Goal: Task Accomplishment & Management: Use online tool/utility

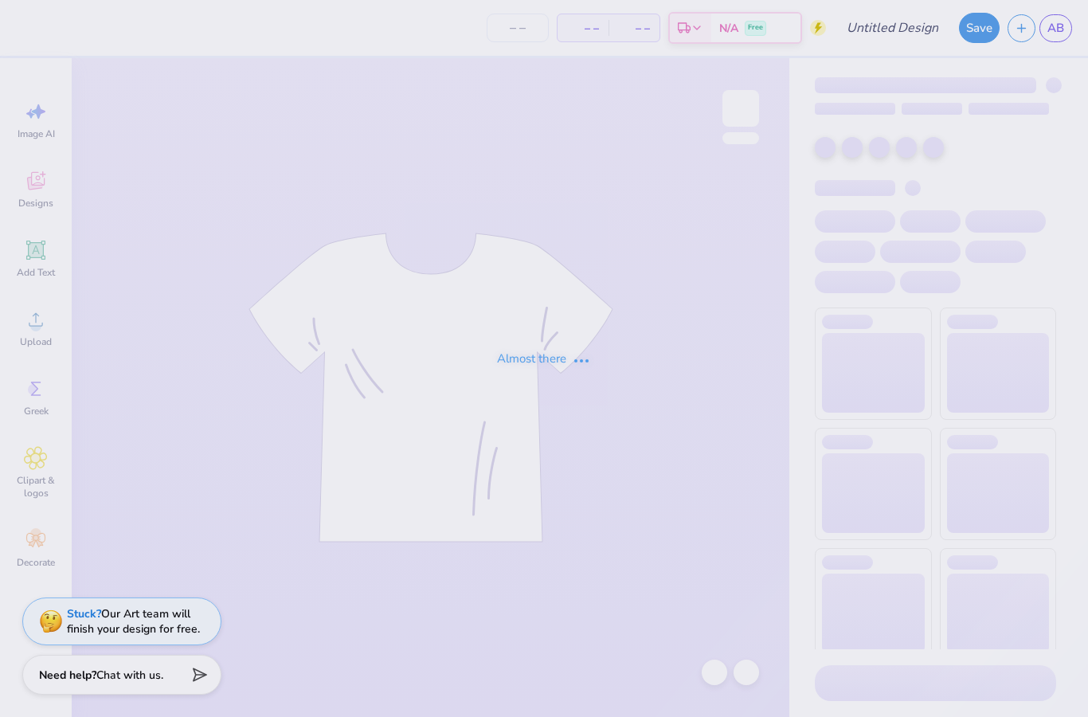
type input "[PERSON_NAME] : [PERSON_NAME][GEOGRAPHIC_DATA]"
type input "50"
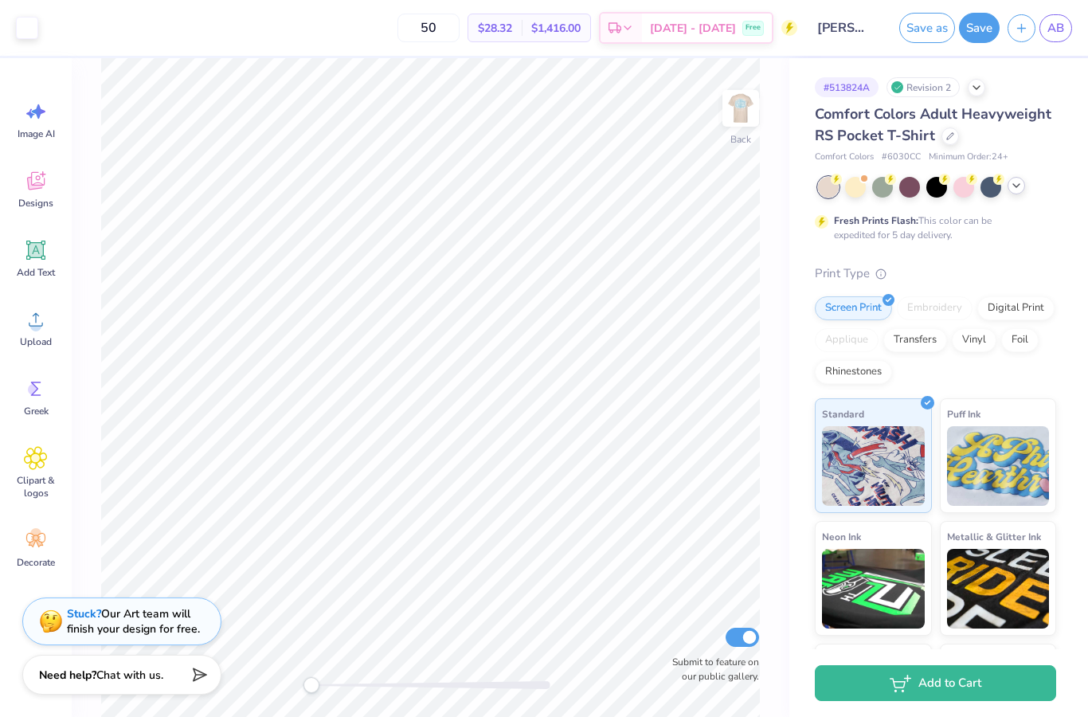
click at [1017, 186] on icon at bounding box center [1016, 185] width 13 height 13
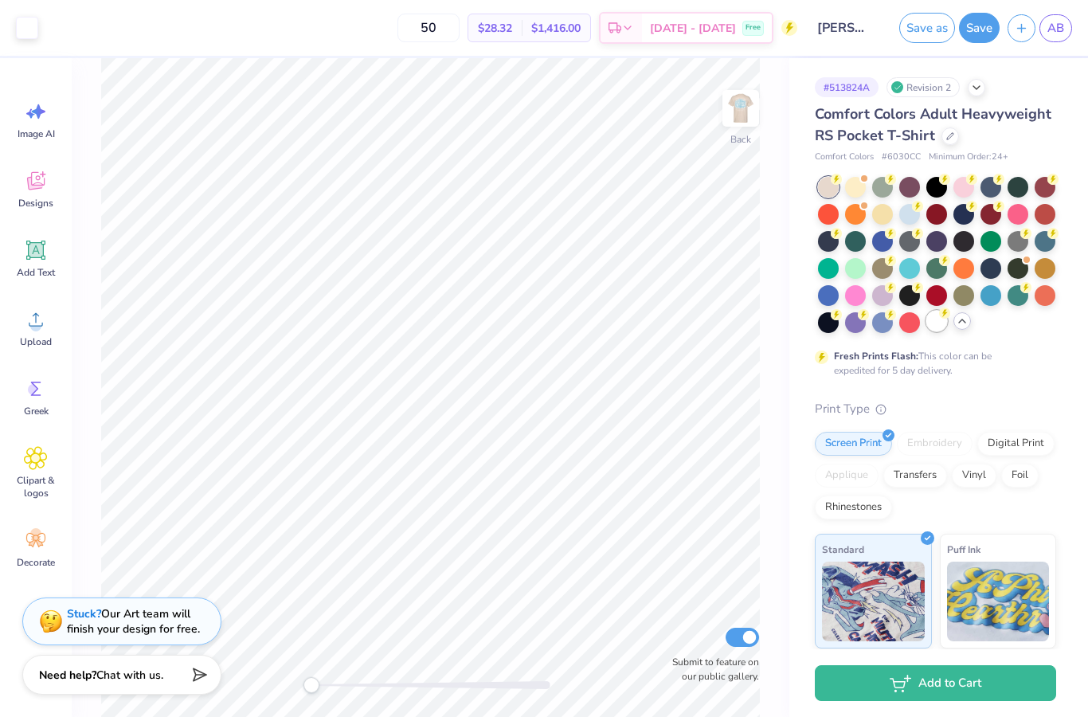
click at [937, 320] on div at bounding box center [937, 321] width 21 height 21
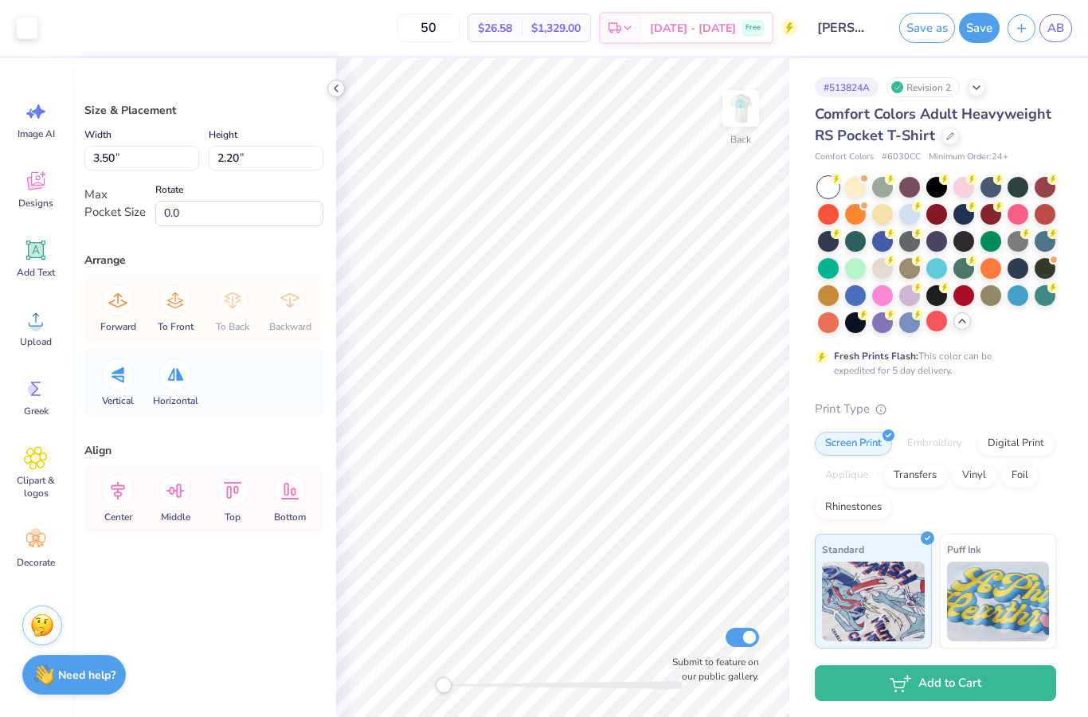
click at [341, 93] on icon at bounding box center [336, 88] width 13 height 13
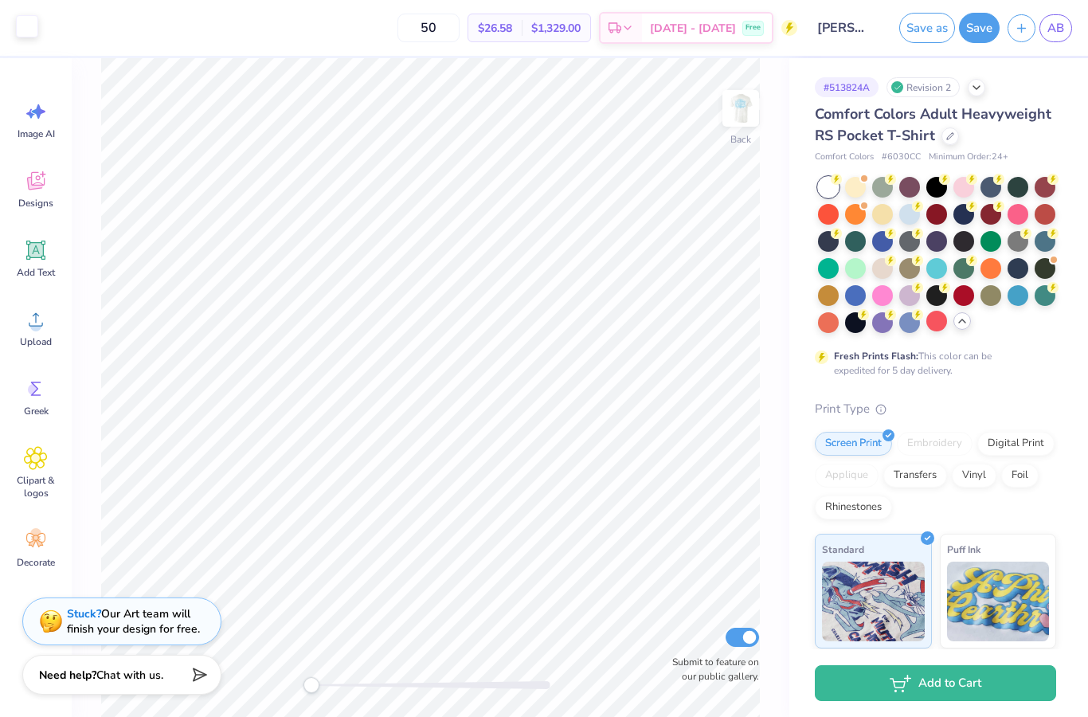
click at [25, 28] on div at bounding box center [27, 26] width 22 height 22
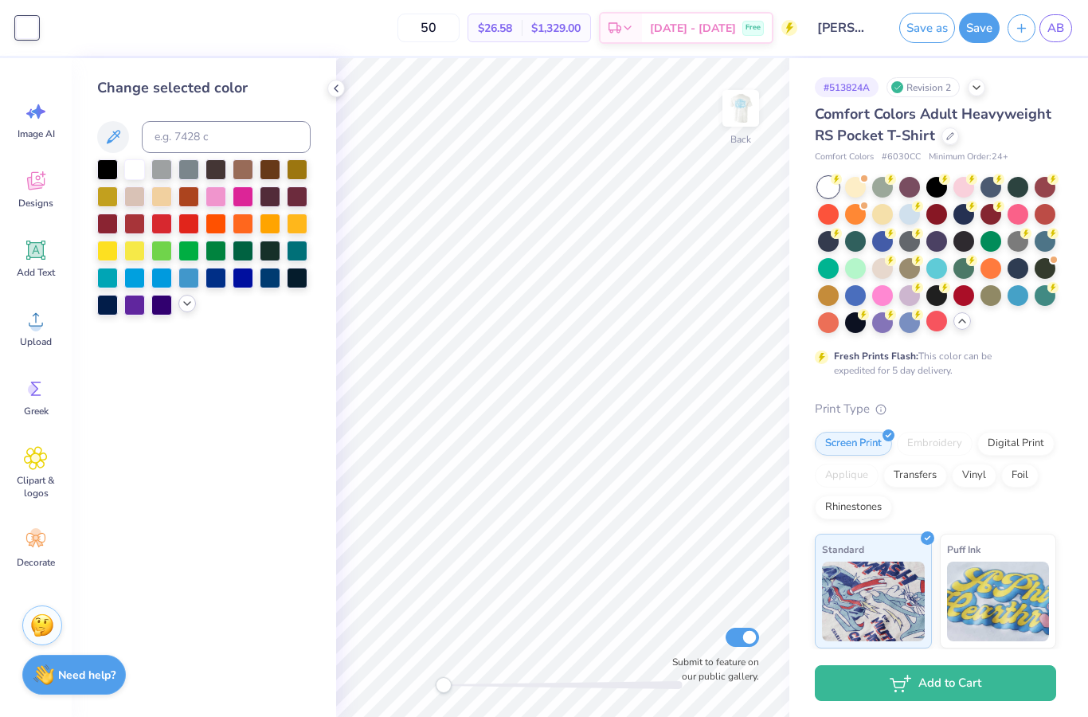
click at [184, 307] on icon at bounding box center [187, 303] width 13 height 13
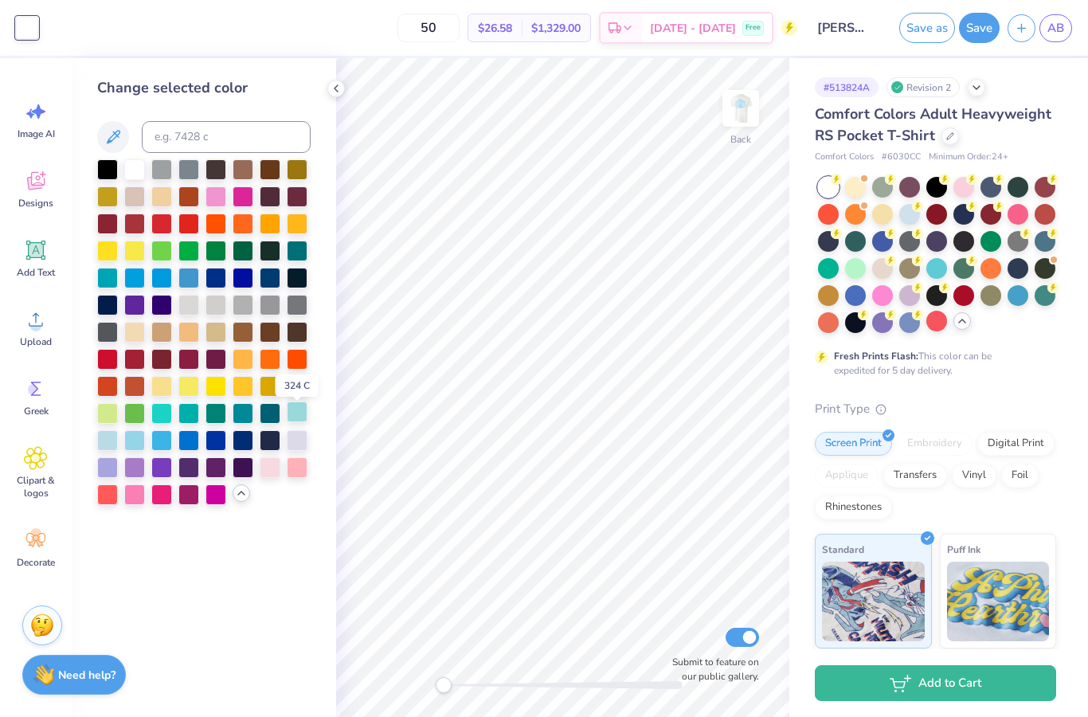
click at [300, 413] on div at bounding box center [297, 412] width 21 height 21
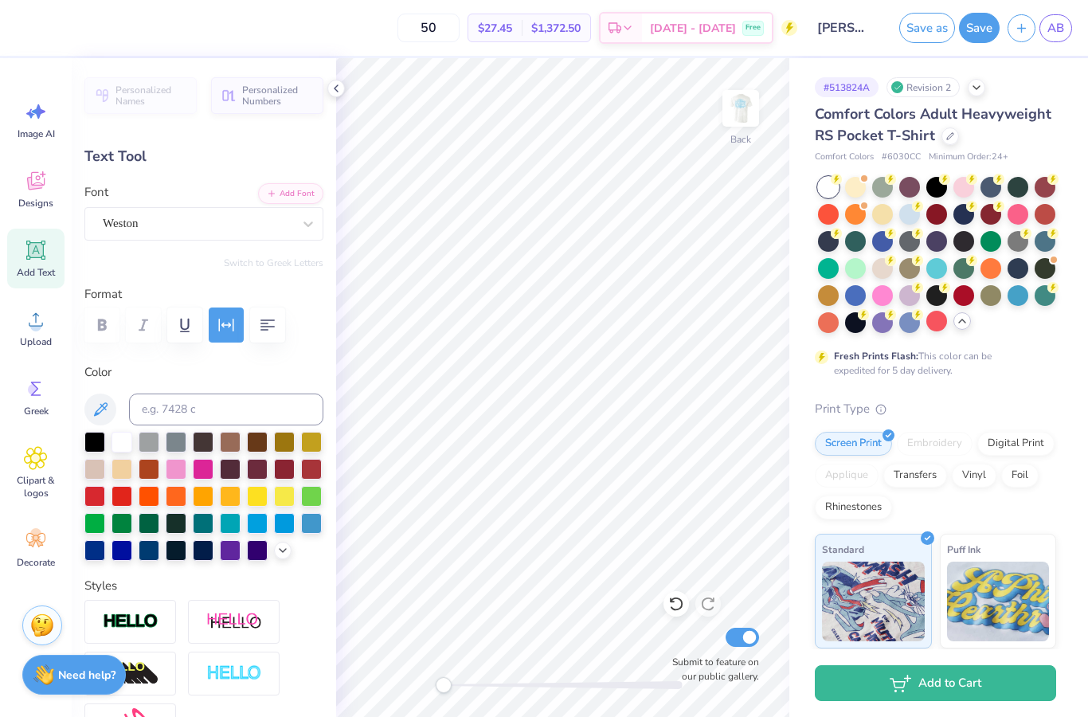
click at [33, 32] on div "50 $27.45 Per Item $1,372.50 Total Est. Delivery Oct 5 - 8 Free" at bounding box center [411, 28] width 774 height 56
click at [338, 87] on icon at bounding box center [336, 88] width 13 height 13
click at [25, 28] on div "50 $27.45 Per Item $1,372.50 Total Est. Delivery Oct 5 - 8 Free" at bounding box center [411, 28] width 774 height 56
click at [280, 544] on div at bounding box center [283, 549] width 18 height 18
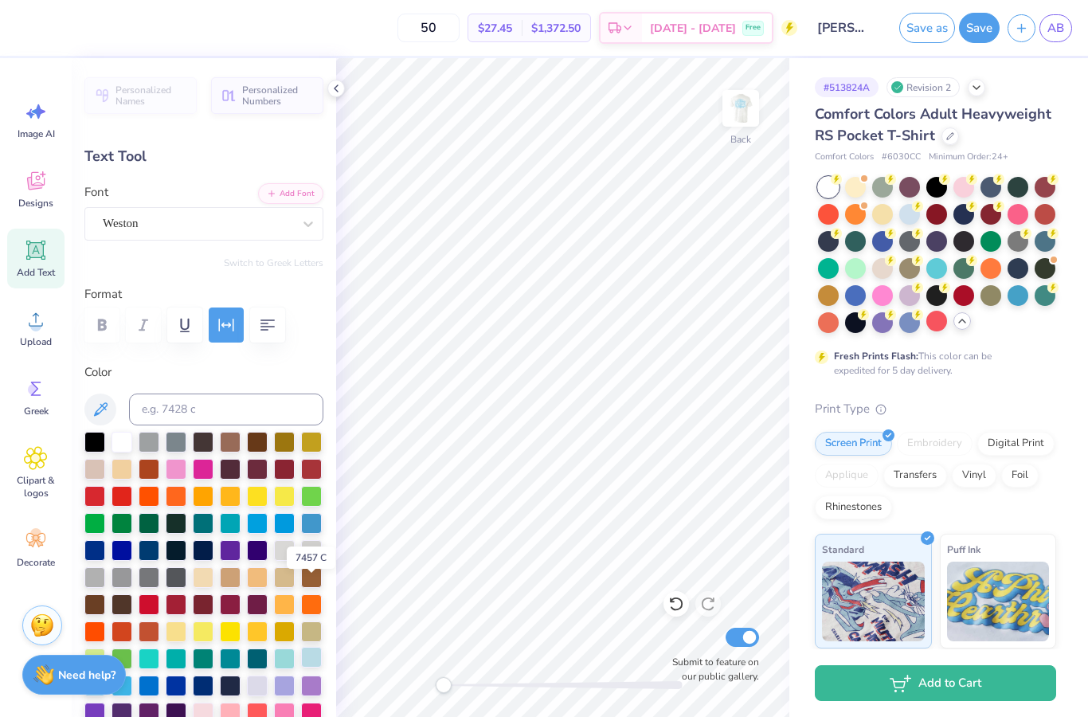
scroll to position [127, 0]
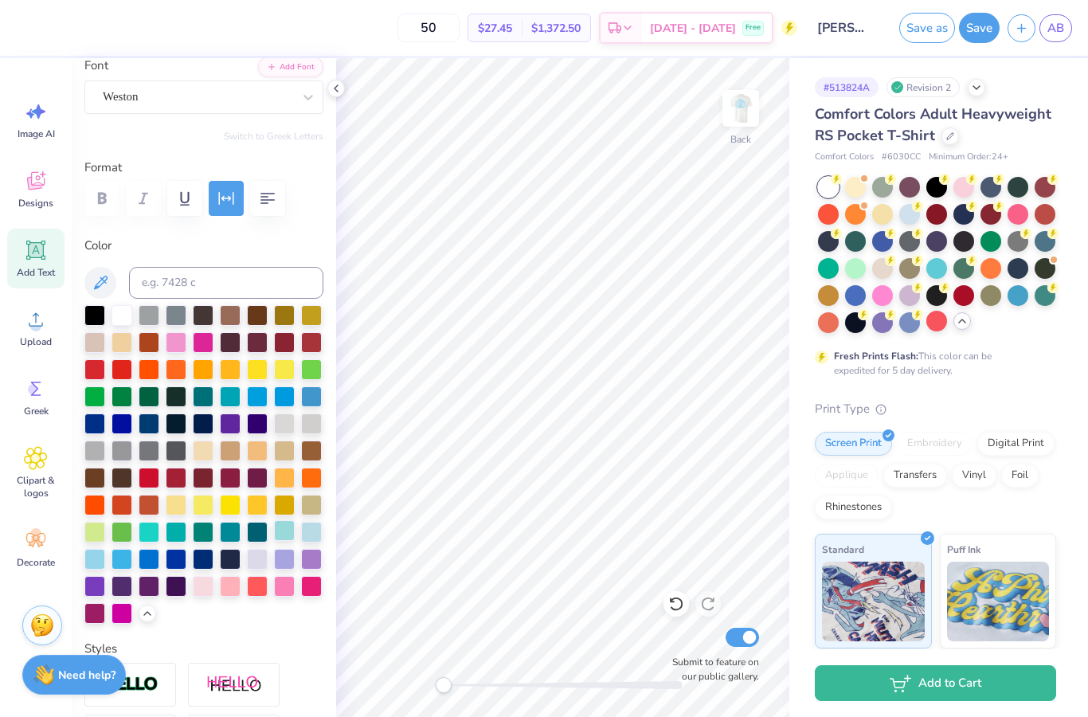
click at [281, 535] on div at bounding box center [284, 530] width 21 height 21
click at [335, 86] on icon at bounding box center [336, 88] width 13 height 13
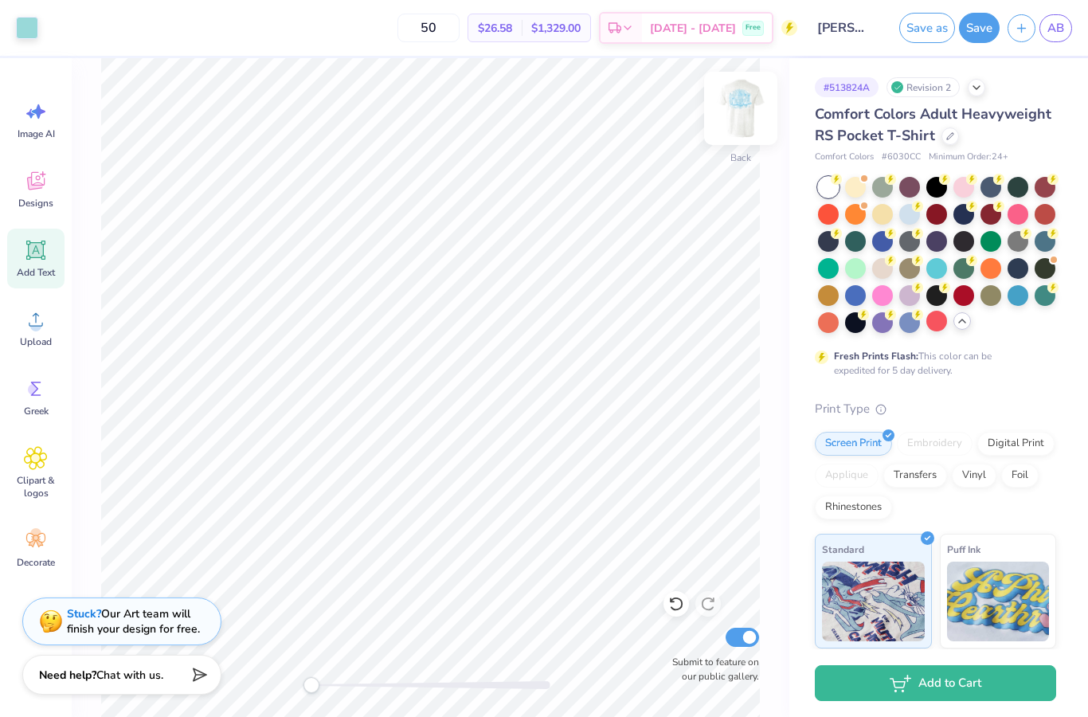
click at [727, 111] on img at bounding box center [741, 108] width 64 height 64
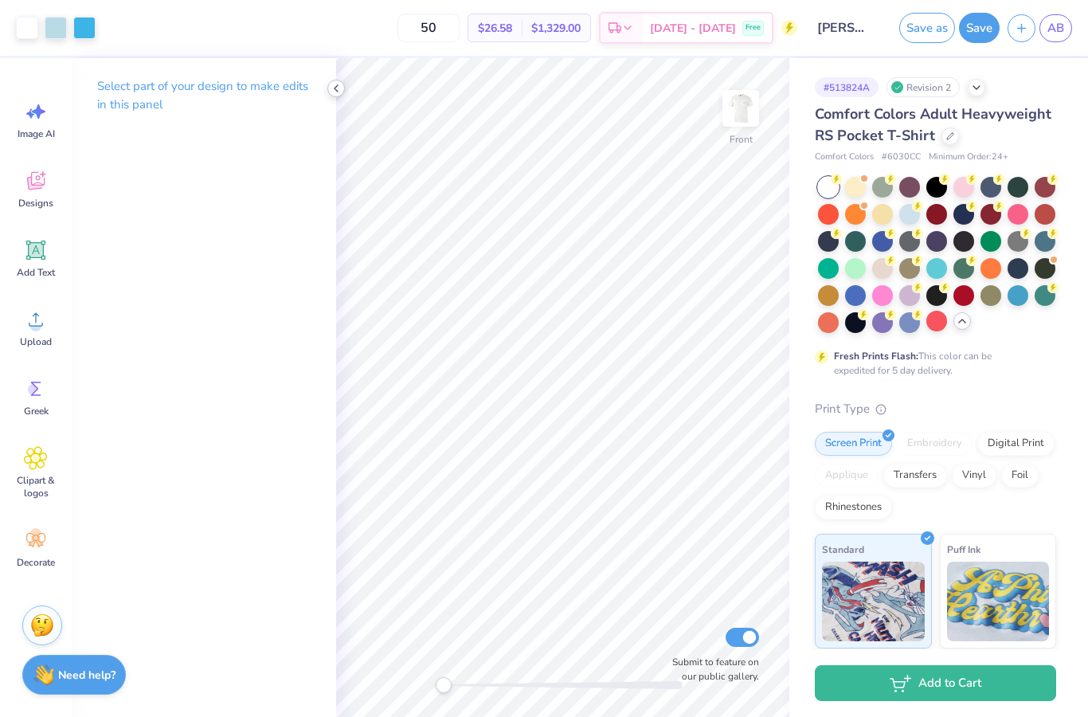
click at [339, 88] on icon at bounding box center [336, 88] width 13 height 13
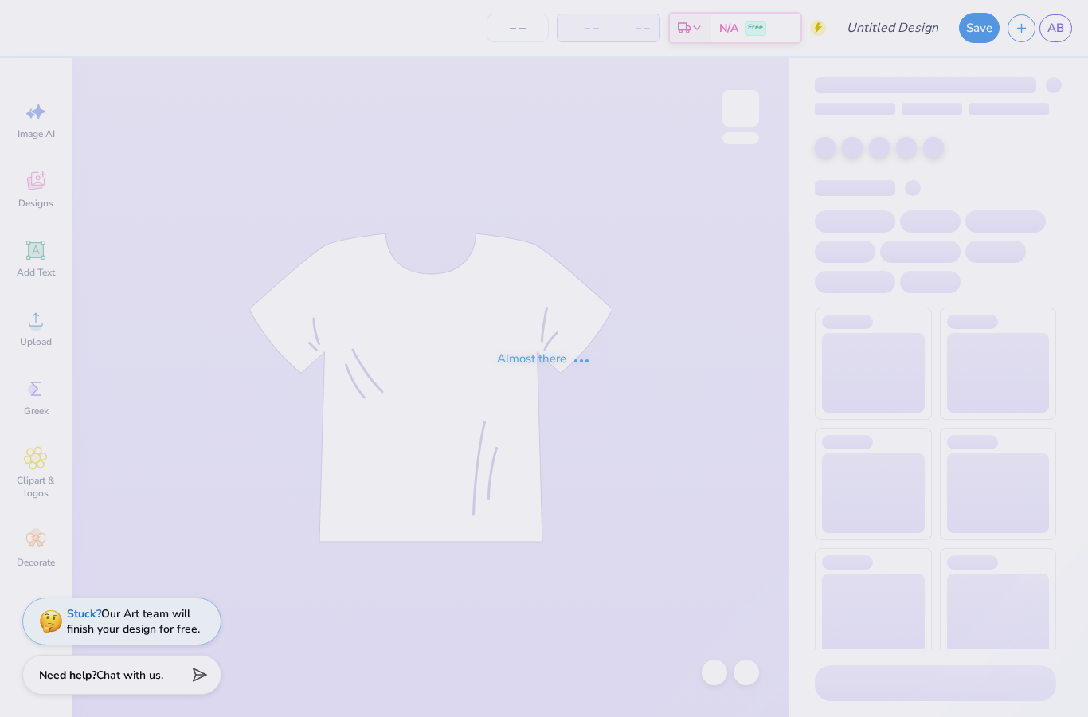
type input "[PERSON_NAME] : [PERSON_NAME][GEOGRAPHIC_DATA]"
type input "50"
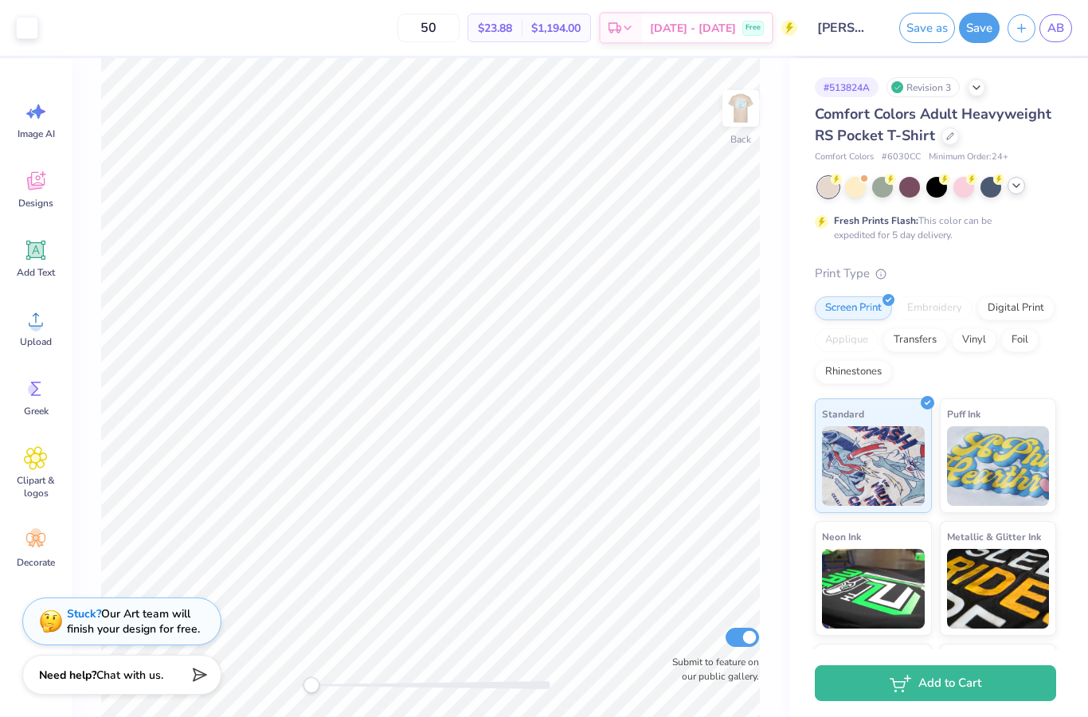
click at [1017, 191] on icon at bounding box center [1016, 185] width 13 height 13
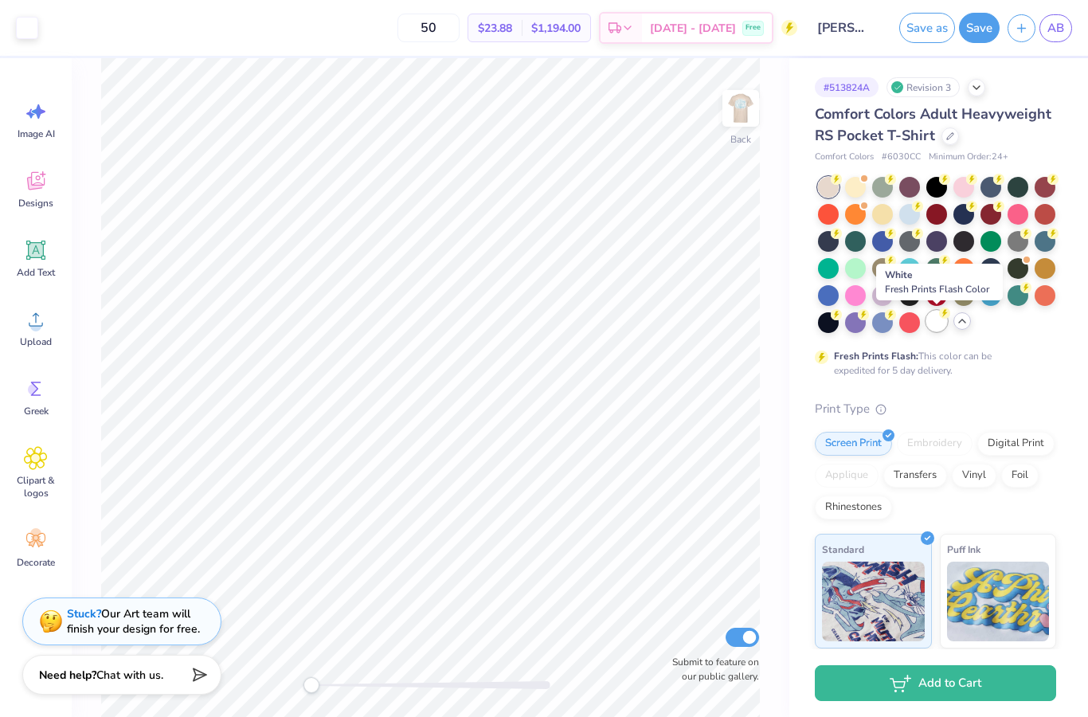
click at [940, 317] on icon at bounding box center [944, 313] width 11 height 11
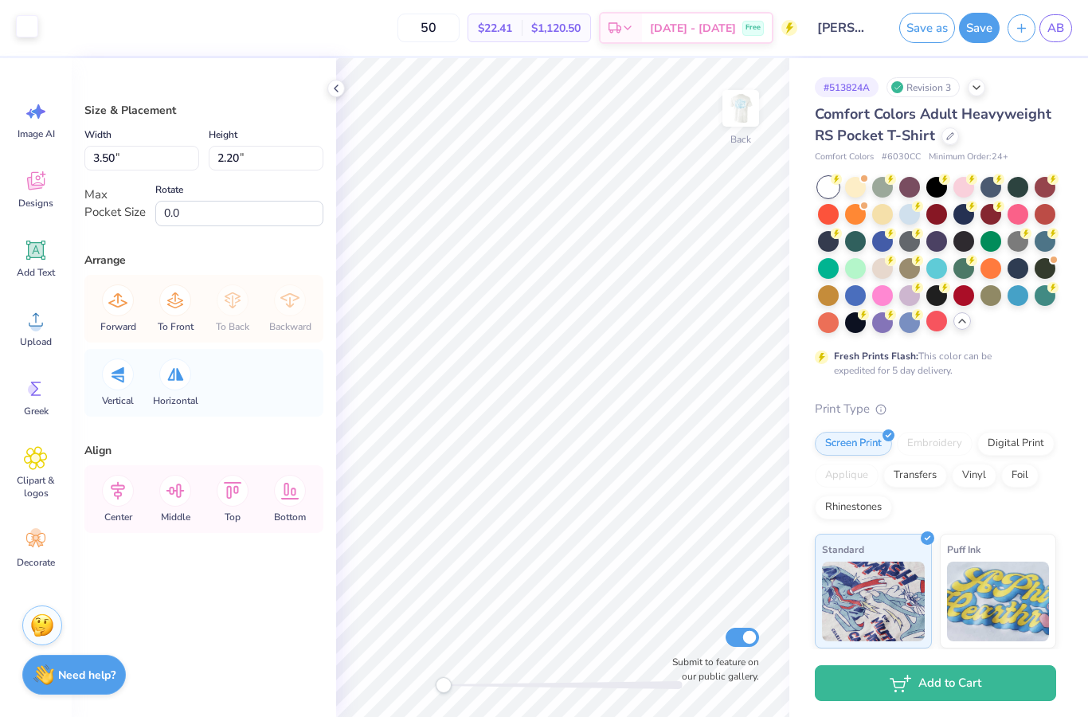
click at [20, 34] on div at bounding box center [27, 26] width 22 height 22
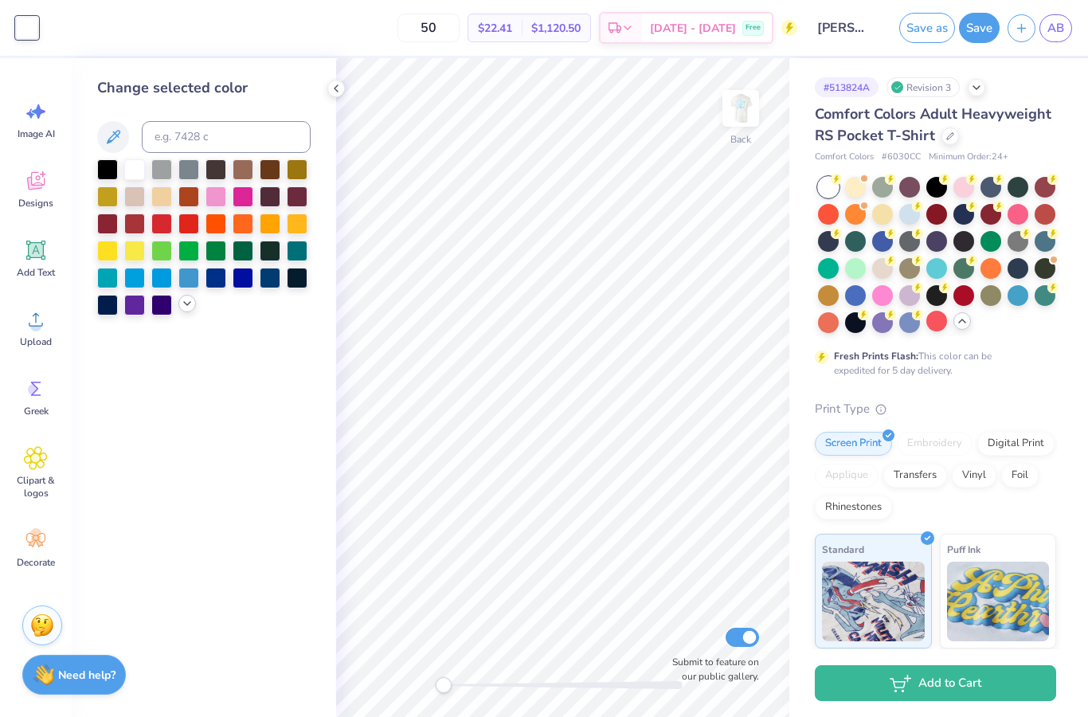
click at [183, 310] on icon at bounding box center [187, 303] width 13 height 13
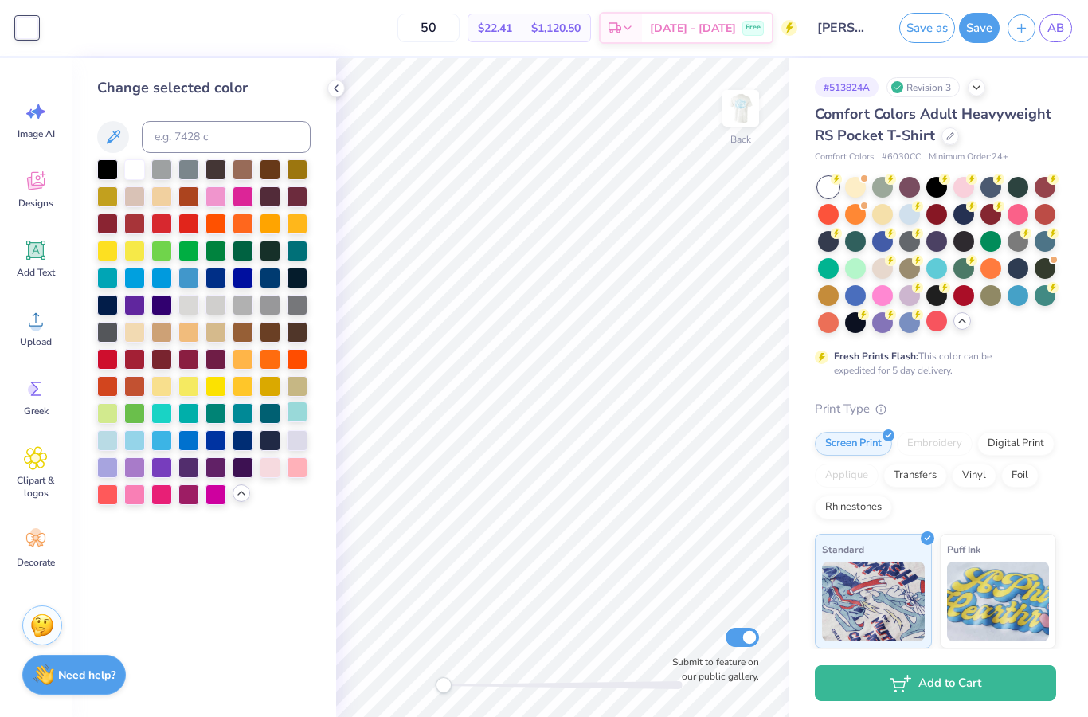
click at [300, 414] on div at bounding box center [297, 412] width 21 height 21
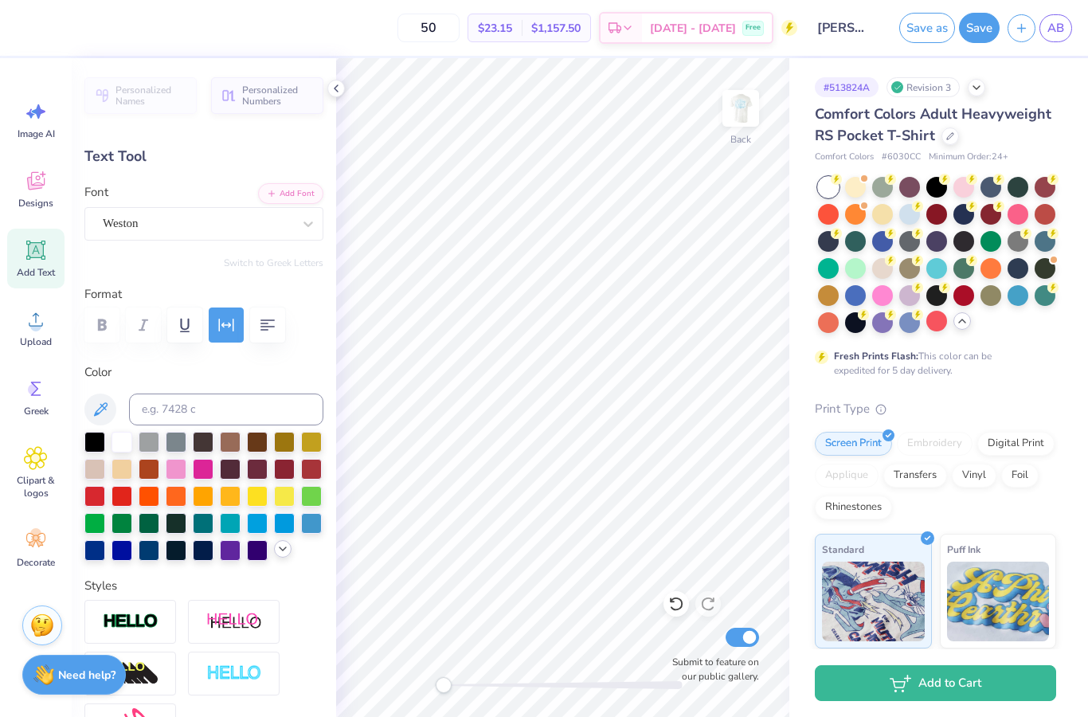
click at [277, 555] on icon at bounding box center [282, 549] width 13 height 13
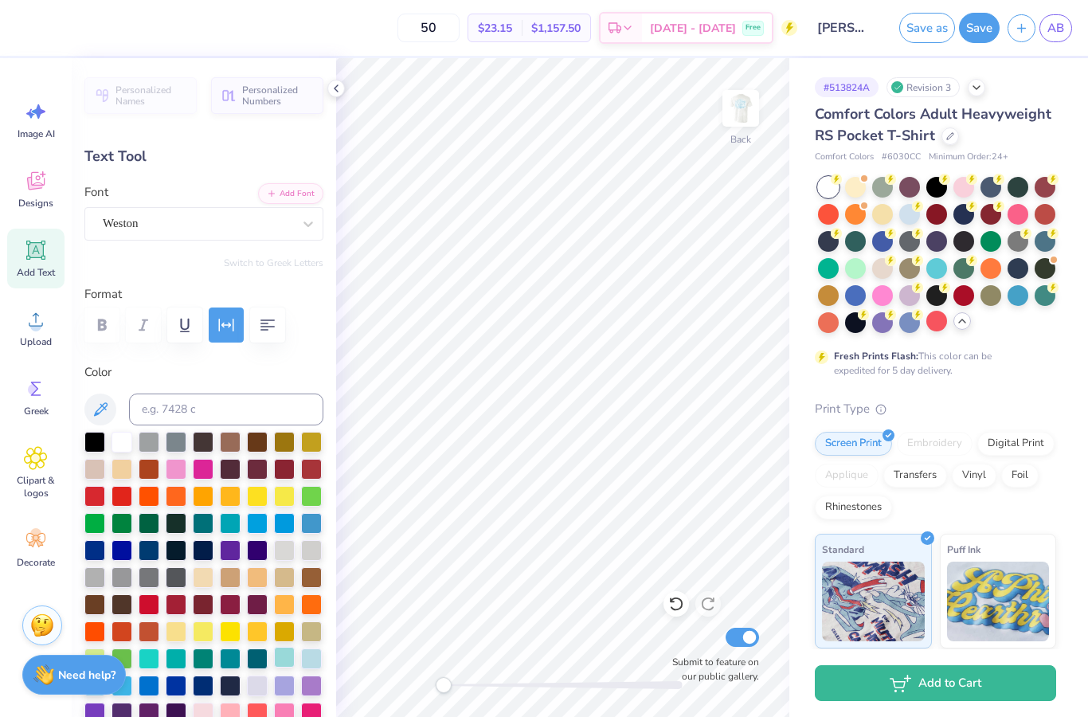
click at [288, 661] on div at bounding box center [284, 657] width 21 height 21
click at [331, 93] on icon at bounding box center [336, 88] width 13 height 13
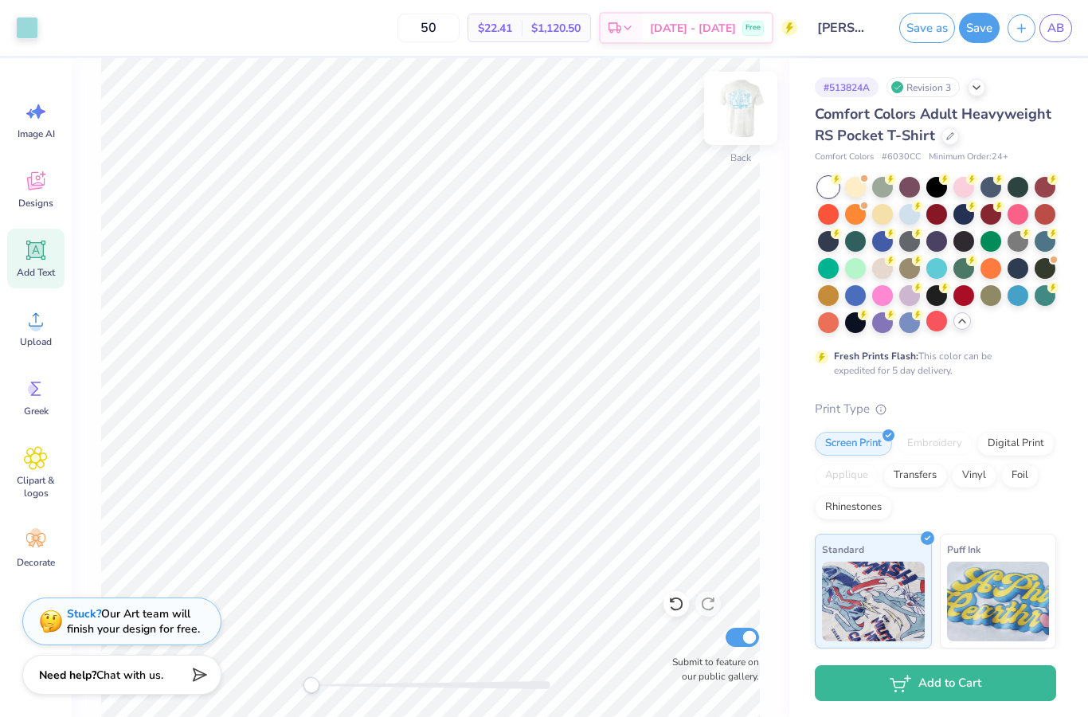
click at [736, 110] on img at bounding box center [741, 108] width 64 height 64
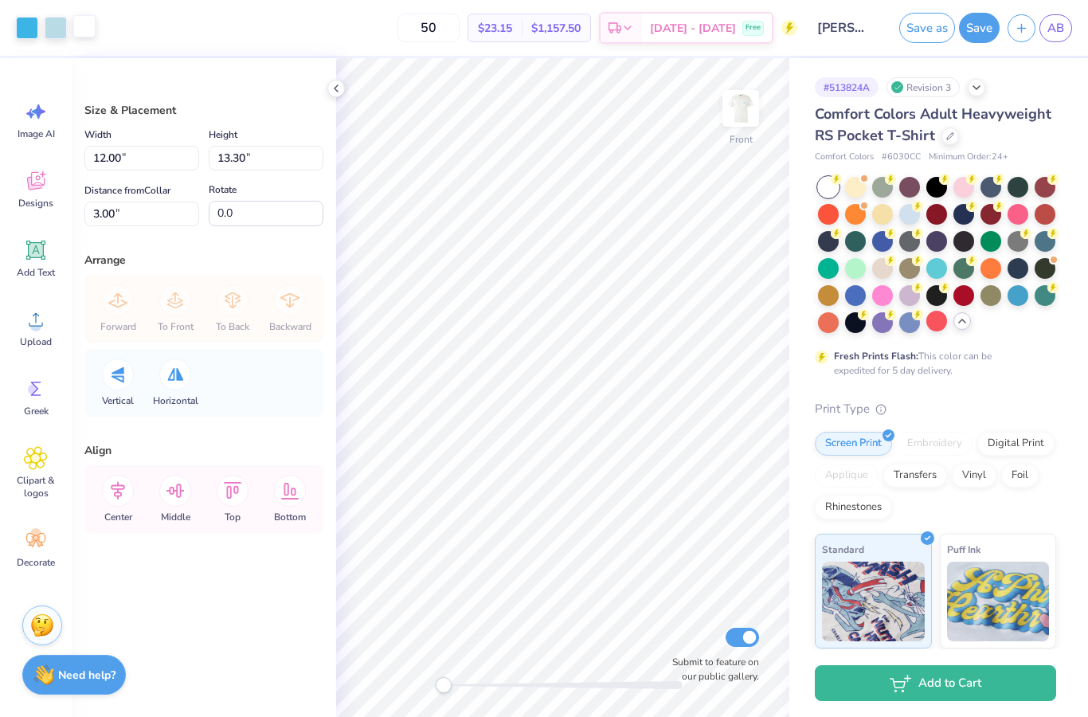
click at [83, 28] on div at bounding box center [84, 26] width 22 height 22
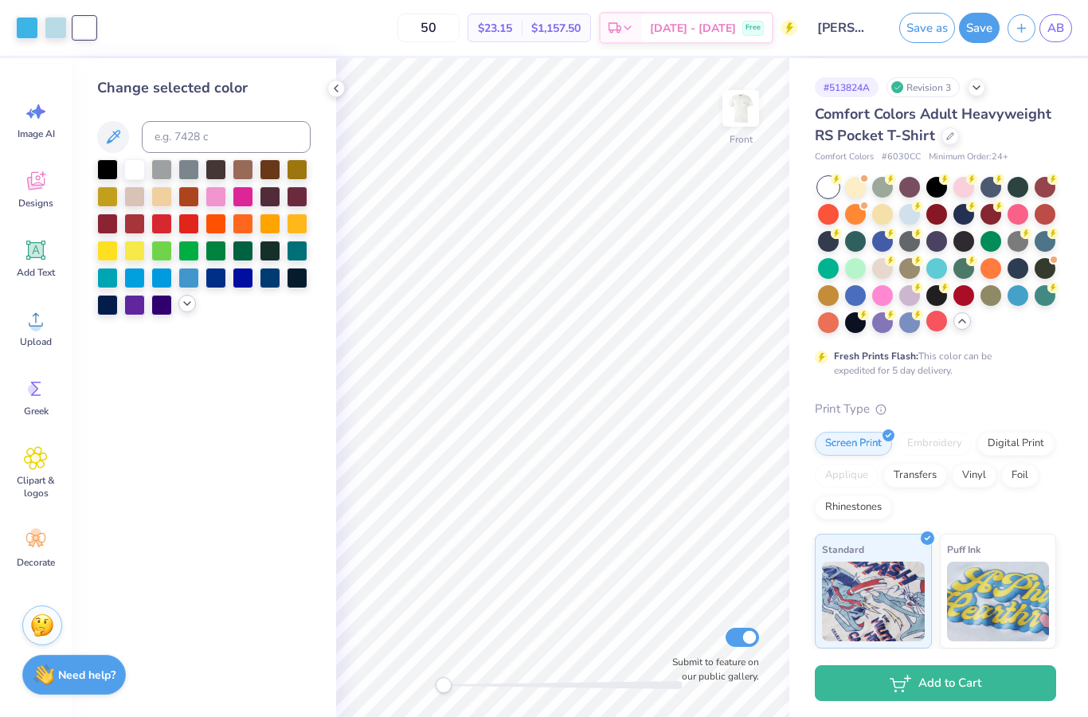
click at [186, 305] on icon at bounding box center [187, 303] width 13 height 13
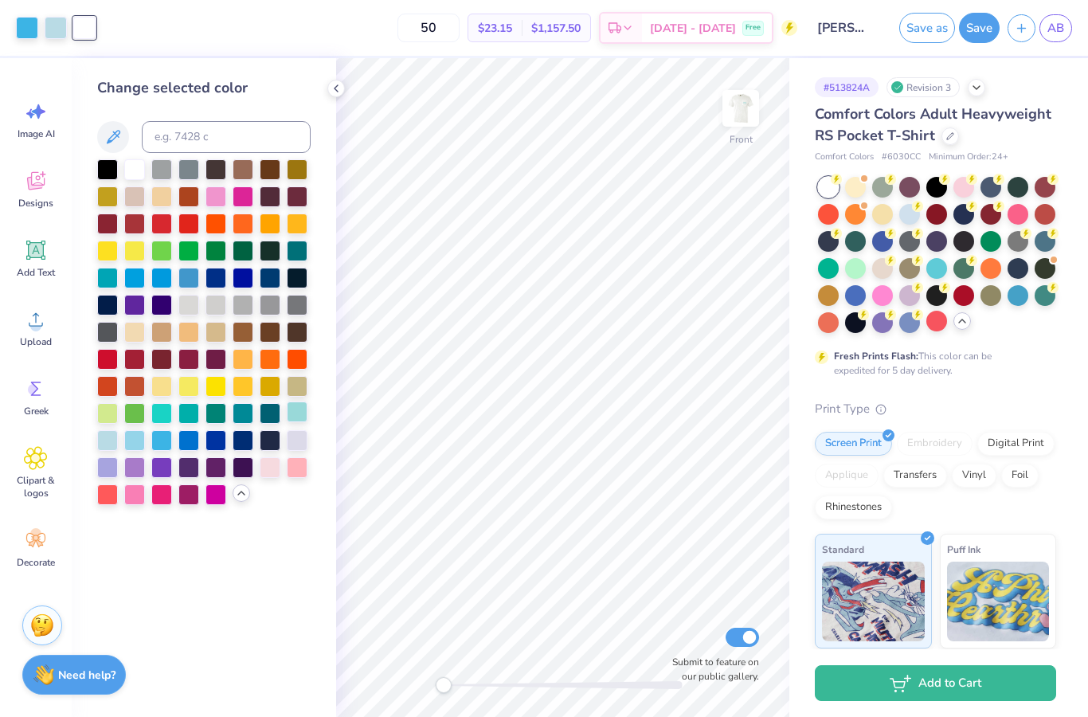
click at [300, 415] on div at bounding box center [297, 412] width 21 height 21
click at [57, 27] on div at bounding box center [56, 26] width 22 height 22
click at [132, 178] on div at bounding box center [134, 168] width 21 height 21
click at [680, 610] on icon at bounding box center [676, 604] width 16 height 16
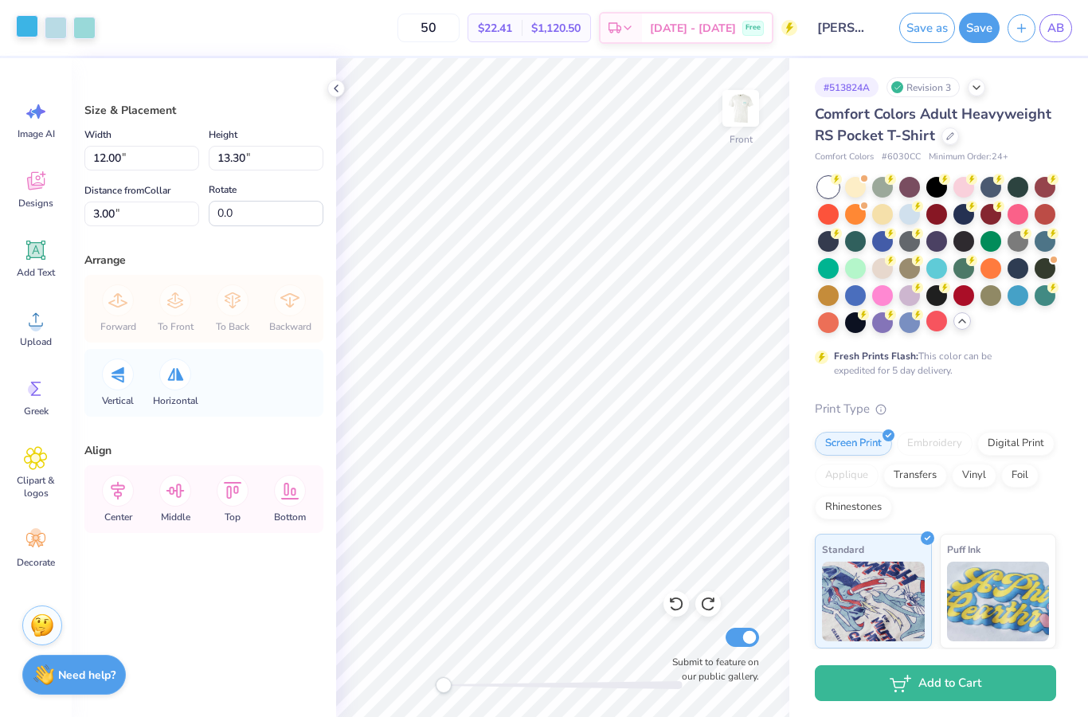
click at [23, 29] on div at bounding box center [27, 26] width 22 height 22
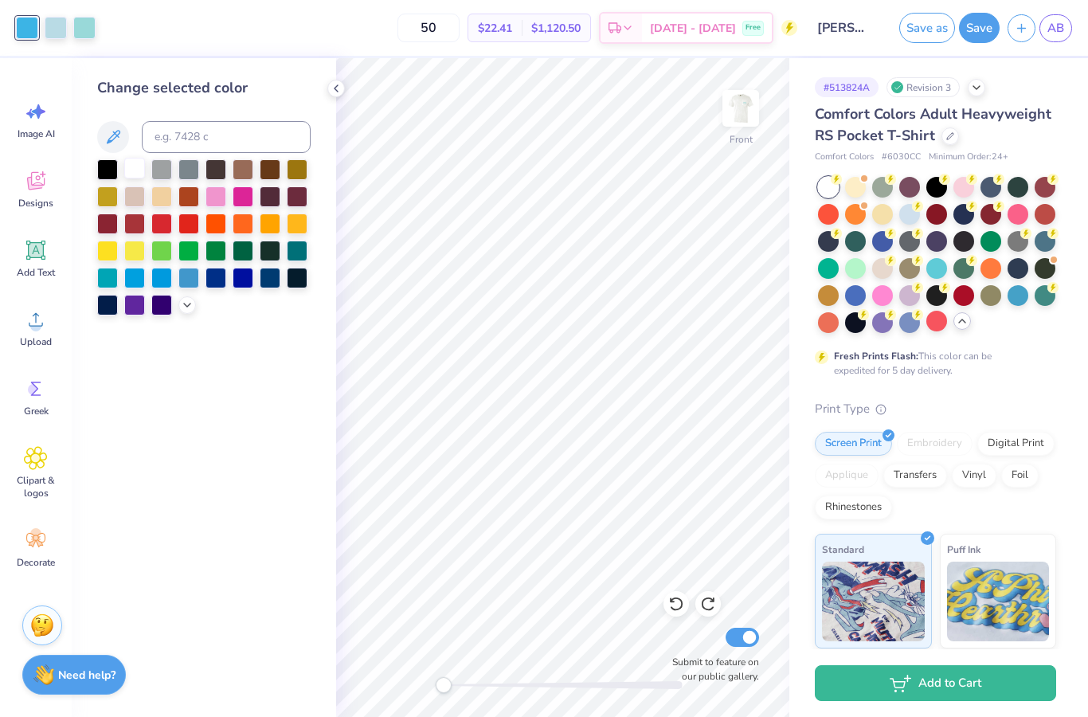
click at [131, 174] on div at bounding box center [134, 168] width 21 height 21
click at [53, 27] on div at bounding box center [56, 26] width 22 height 22
click at [185, 310] on icon at bounding box center [187, 303] width 13 height 13
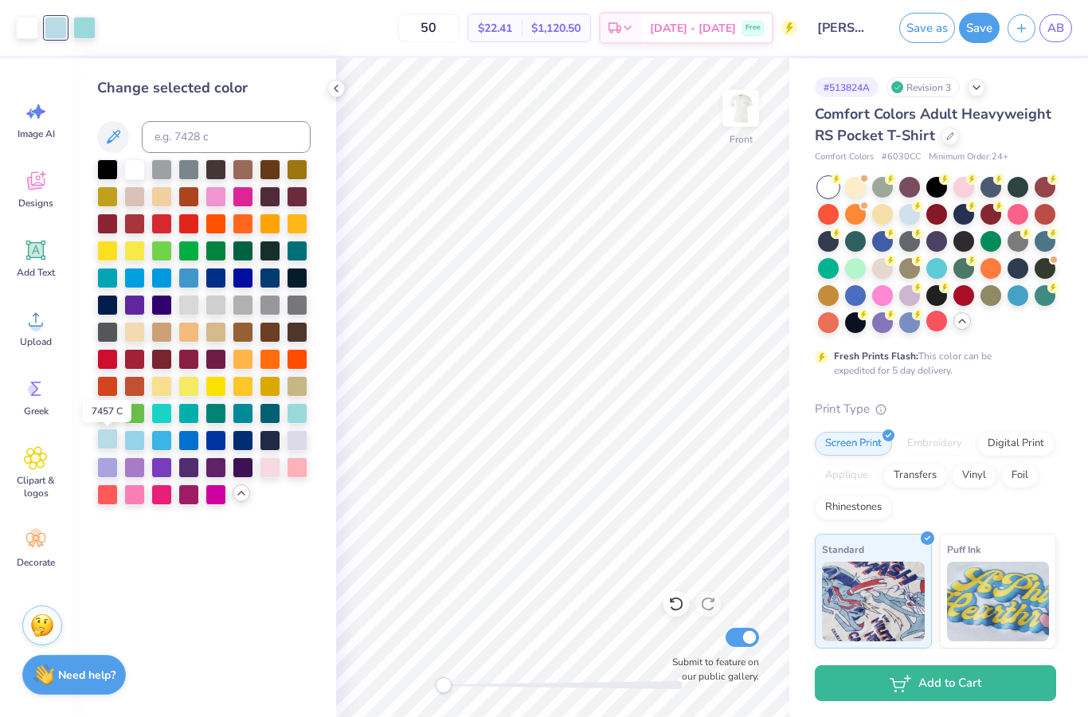
click at [108, 443] on div at bounding box center [107, 439] width 21 height 21
click at [134, 442] on div at bounding box center [134, 439] width 21 height 21
click at [166, 442] on div at bounding box center [161, 439] width 21 height 21
click at [292, 421] on div at bounding box center [297, 412] width 21 height 21
click at [166, 441] on div at bounding box center [161, 439] width 21 height 21
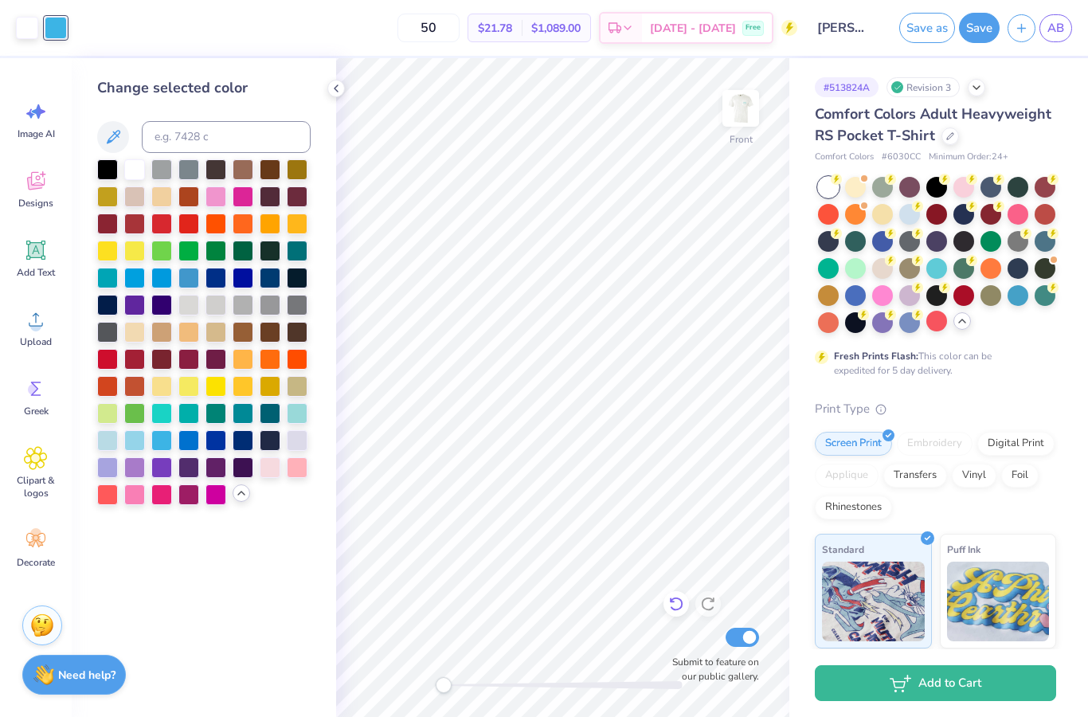
click at [683, 607] on icon at bounding box center [676, 604] width 16 height 16
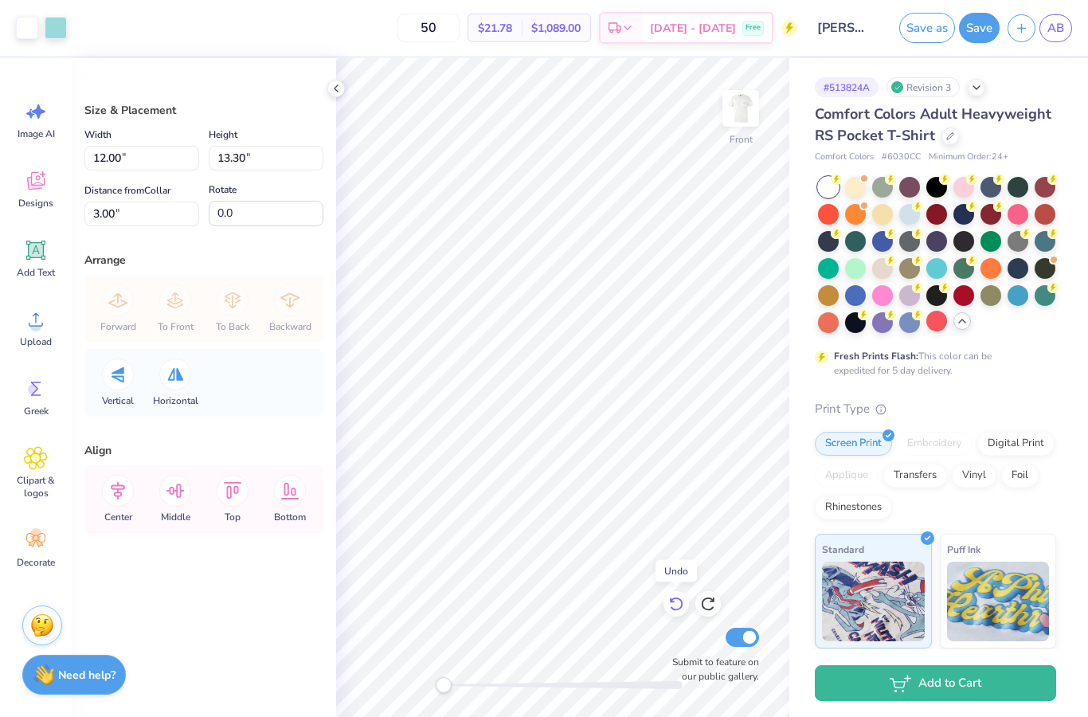
click at [676, 606] on icon at bounding box center [676, 604] width 16 height 16
click at [336, 88] on icon at bounding box center [336, 88] width 13 height 13
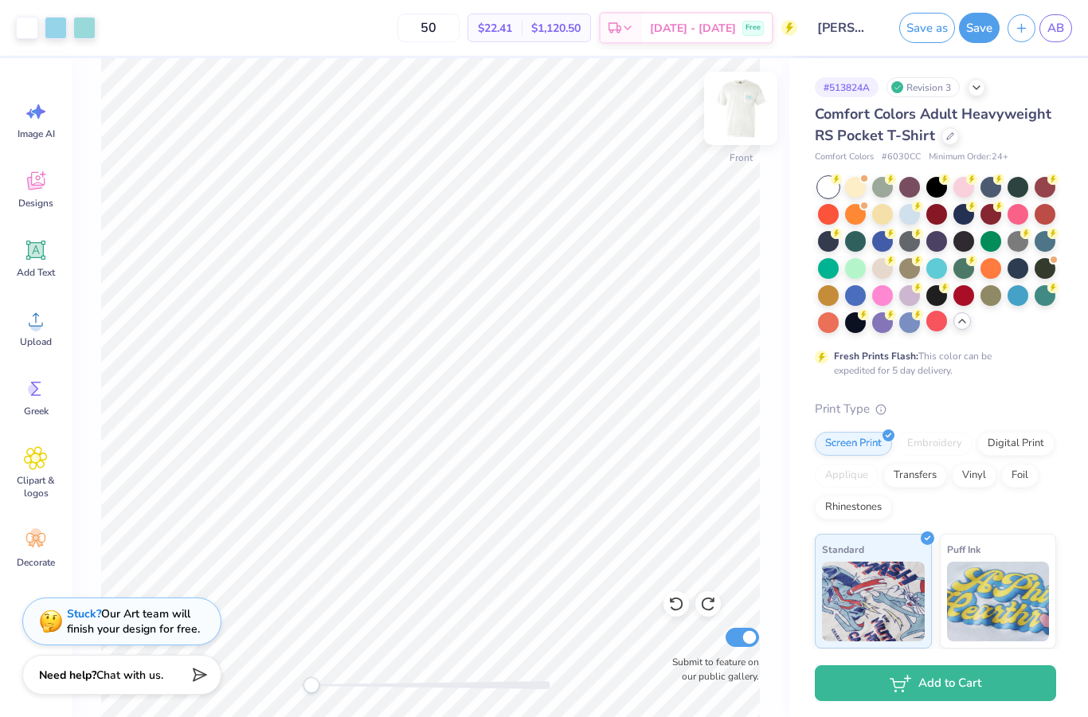
click at [750, 112] on img at bounding box center [741, 108] width 64 height 64
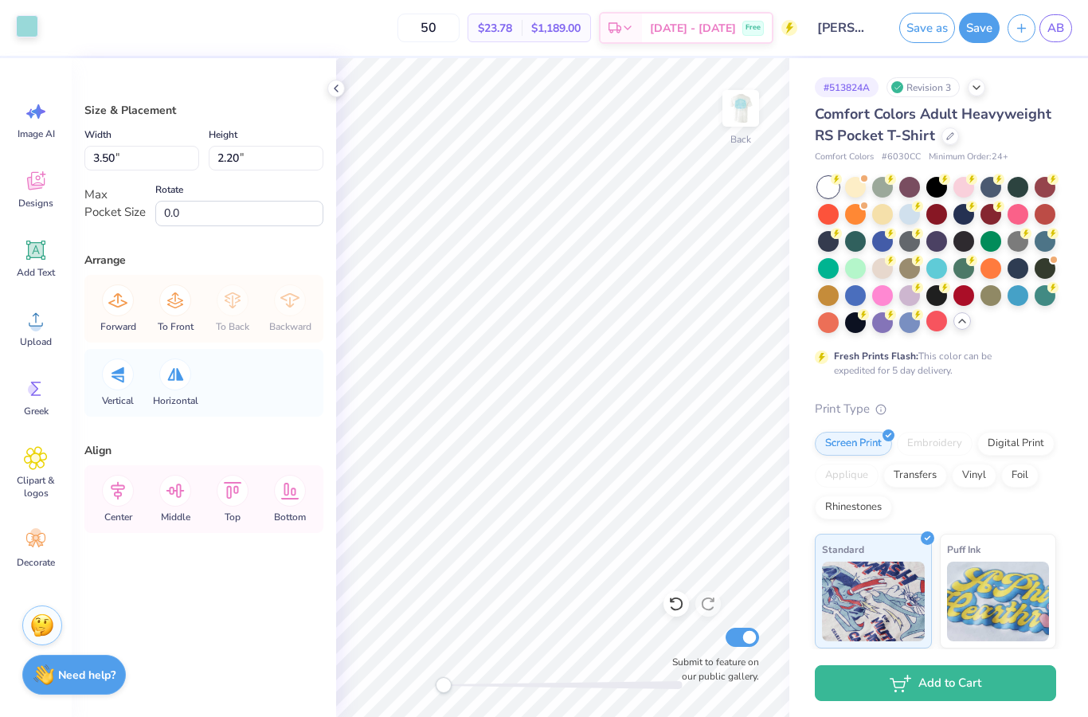
click at [28, 28] on div at bounding box center [27, 26] width 22 height 22
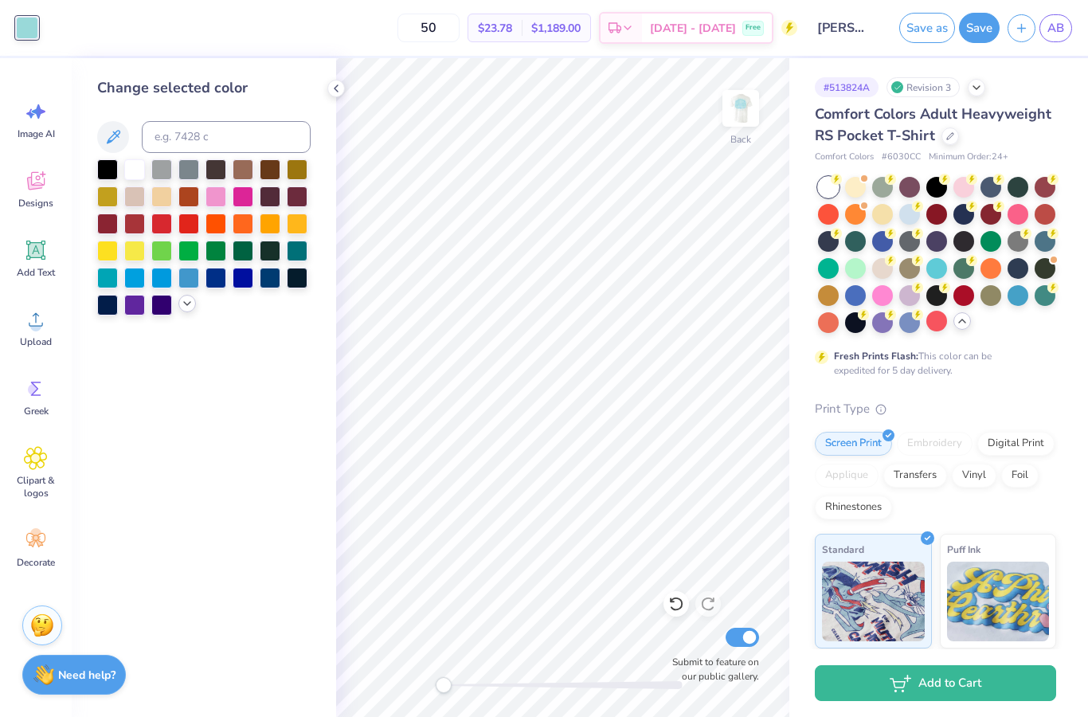
click at [190, 304] on icon at bounding box center [187, 303] width 13 height 13
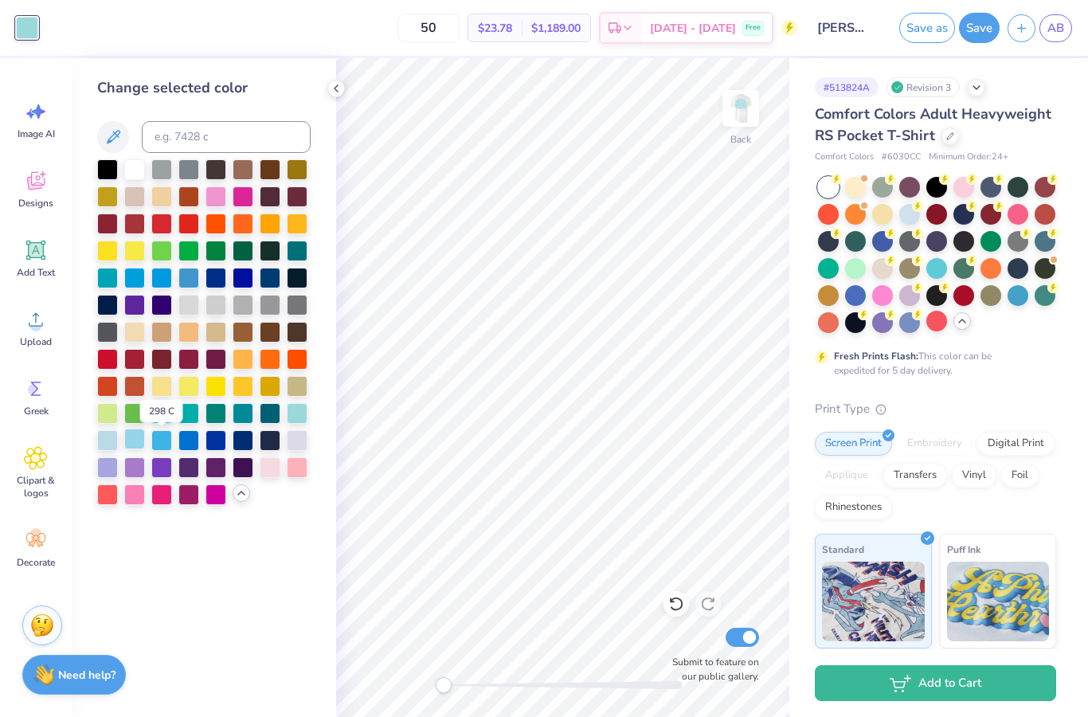
click at [134, 442] on div at bounding box center [134, 439] width 21 height 21
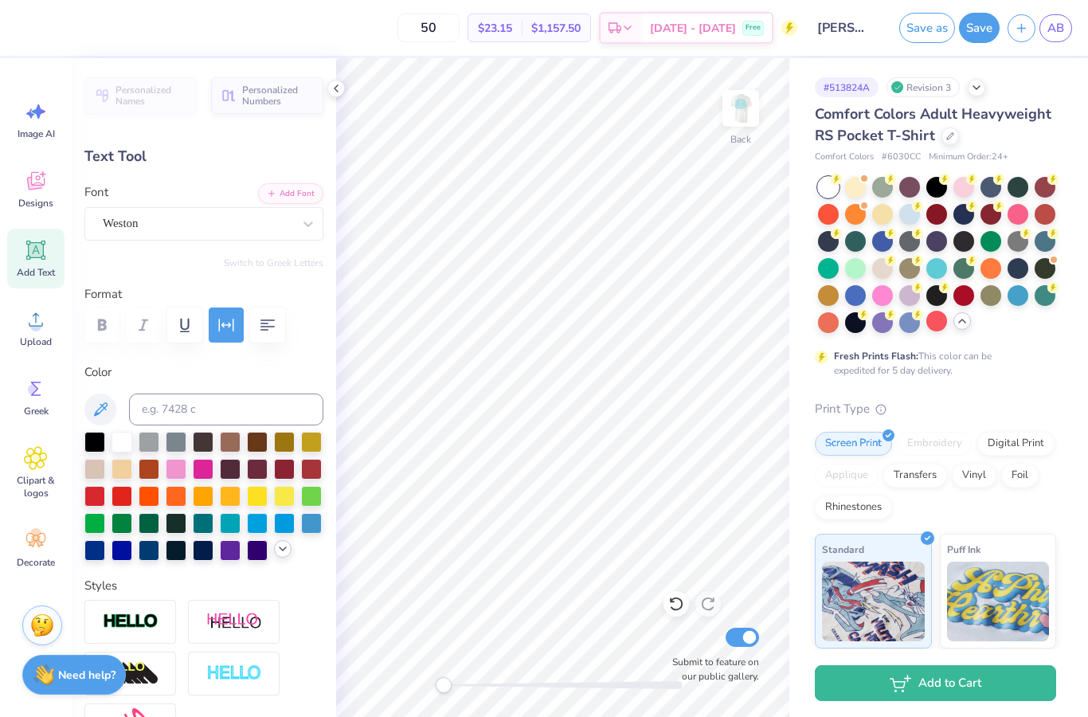
click at [284, 555] on icon at bounding box center [282, 549] width 13 height 13
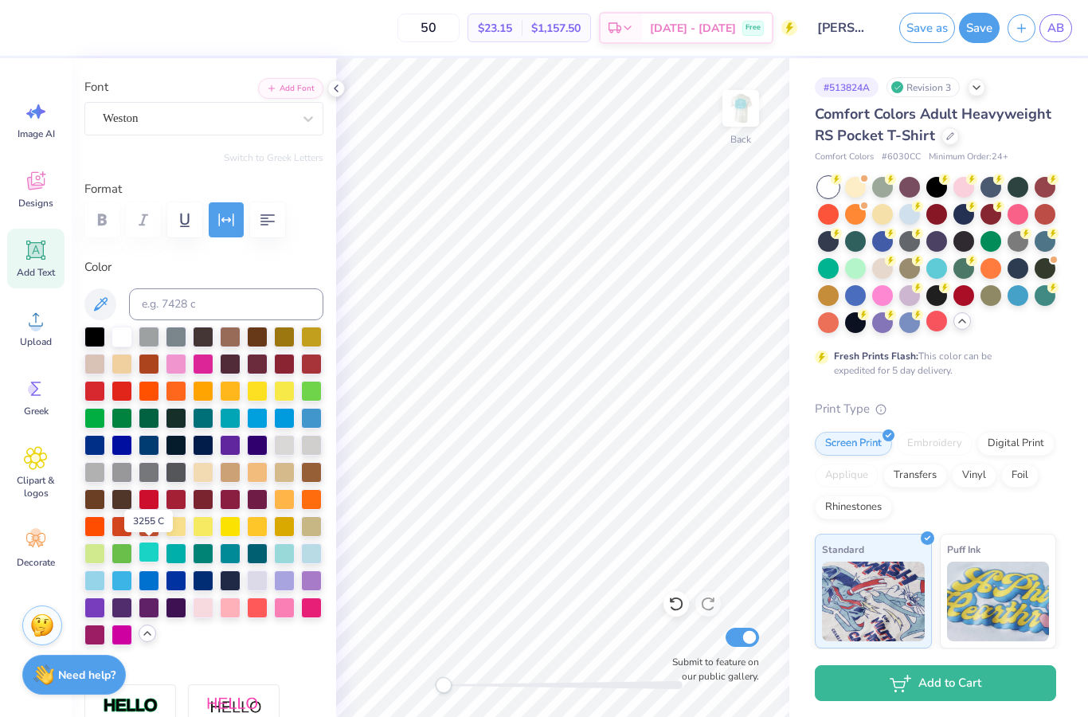
scroll to position [107, 0]
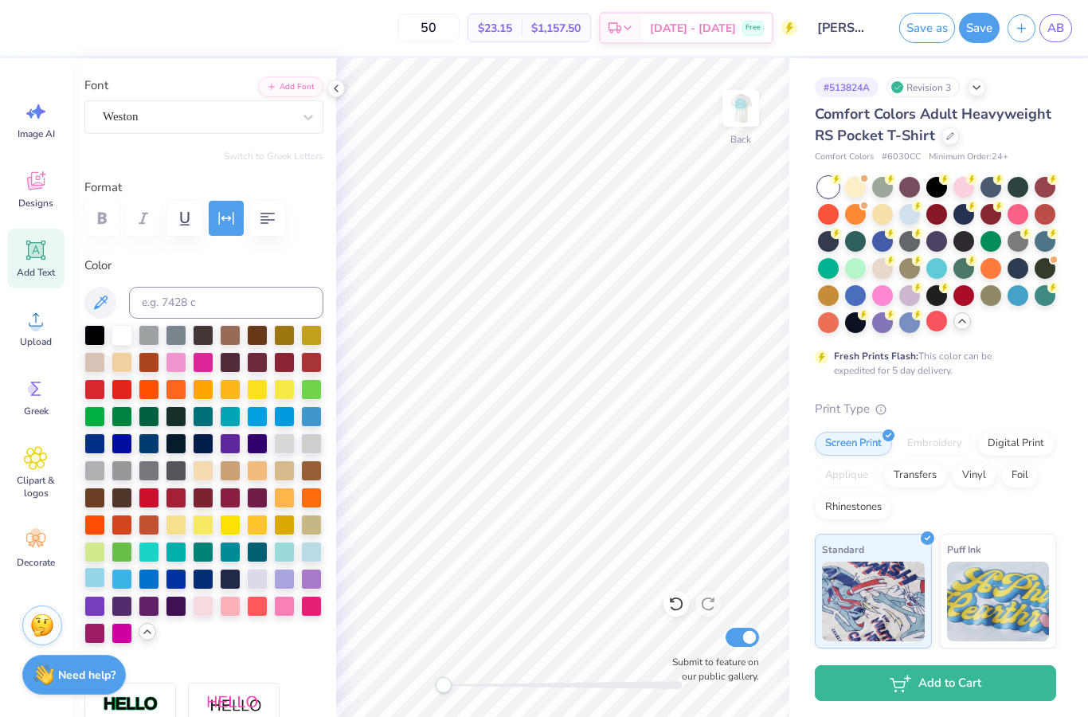
click at [100, 580] on div at bounding box center [94, 577] width 21 height 21
click at [751, 116] on img at bounding box center [741, 108] width 64 height 64
type input "1.60"
type input "9.92"
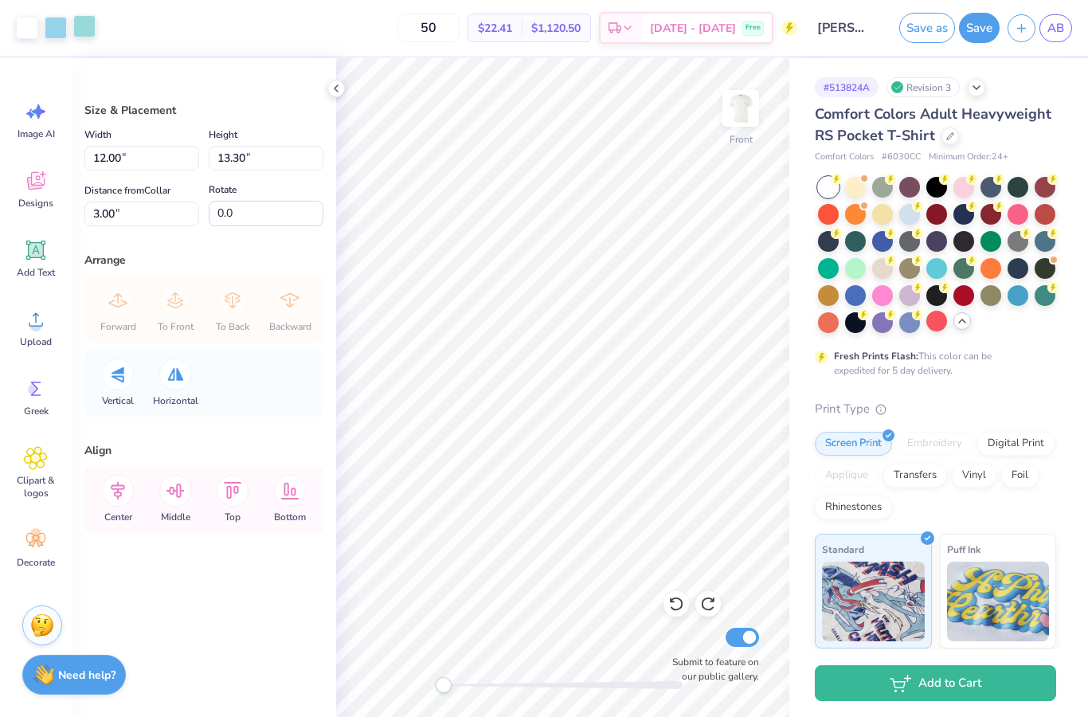
click at [84, 28] on div at bounding box center [84, 26] width 22 height 22
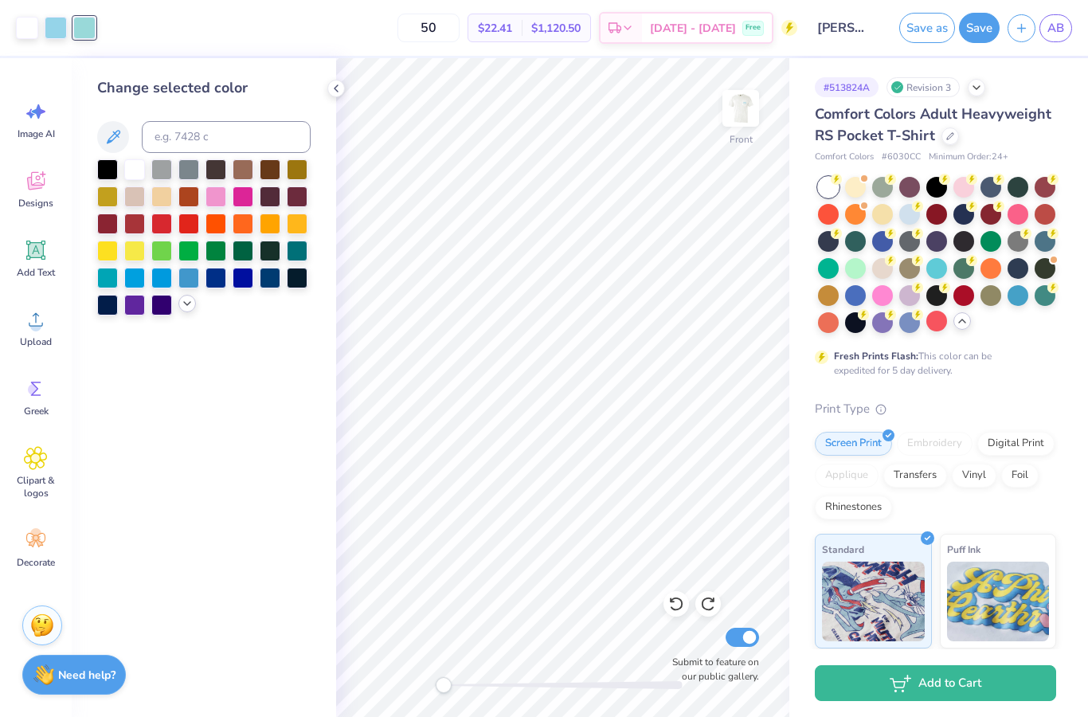
click at [186, 305] on polyline at bounding box center [187, 303] width 6 height 3
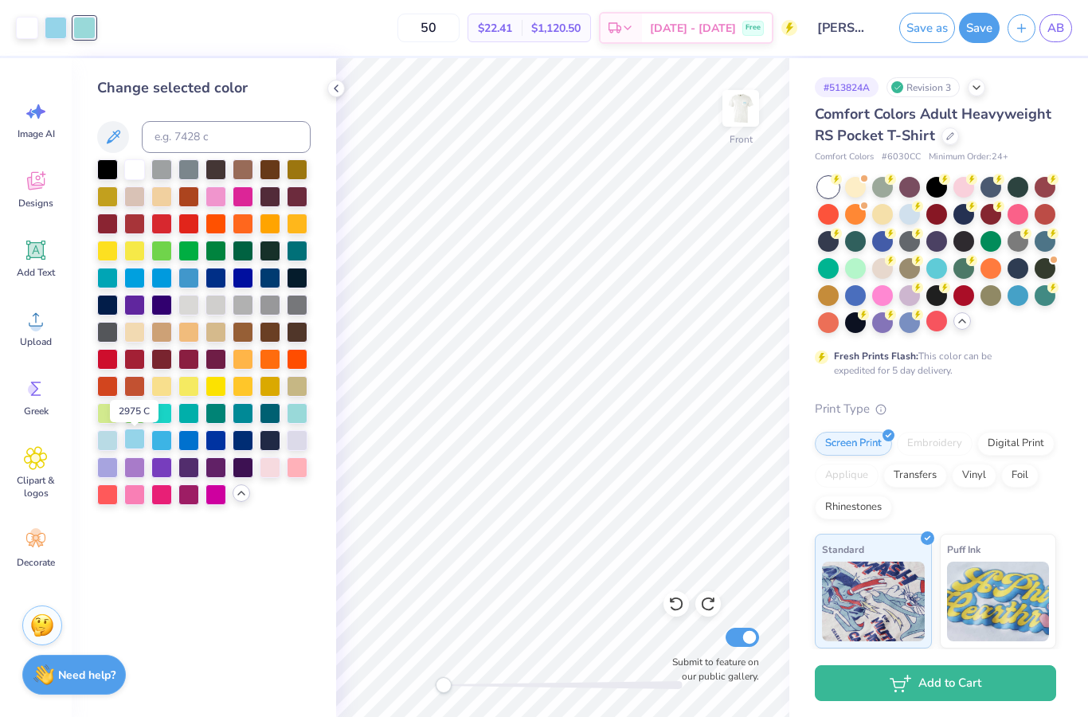
click at [136, 446] on div at bounding box center [134, 439] width 21 height 21
click at [669, 602] on icon at bounding box center [676, 604] width 16 height 16
click at [82, 25] on div at bounding box center [84, 26] width 22 height 22
click at [55, 29] on div at bounding box center [56, 26] width 22 height 22
click at [111, 440] on div at bounding box center [107, 439] width 21 height 21
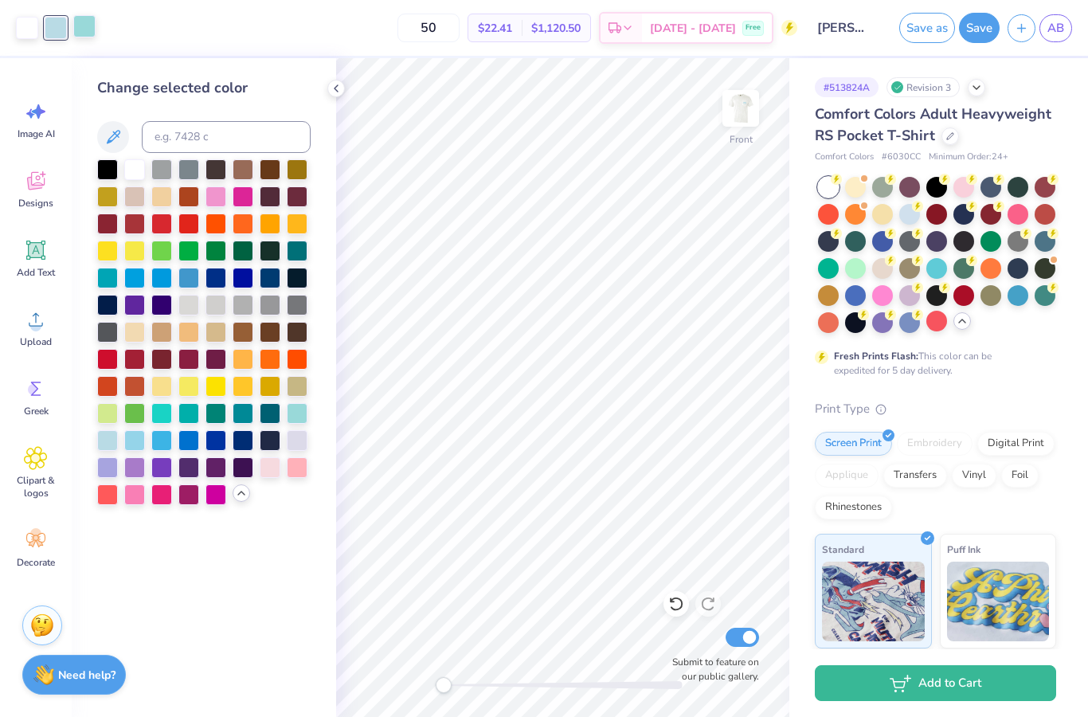
click at [82, 28] on div at bounding box center [84, 26] width 22 height 22
click at [130, 446] on div at bounding box center [134, 439] width 21 height 21
click at [339, 88] on icon at bounding box center [336, 88] width 13 height 13
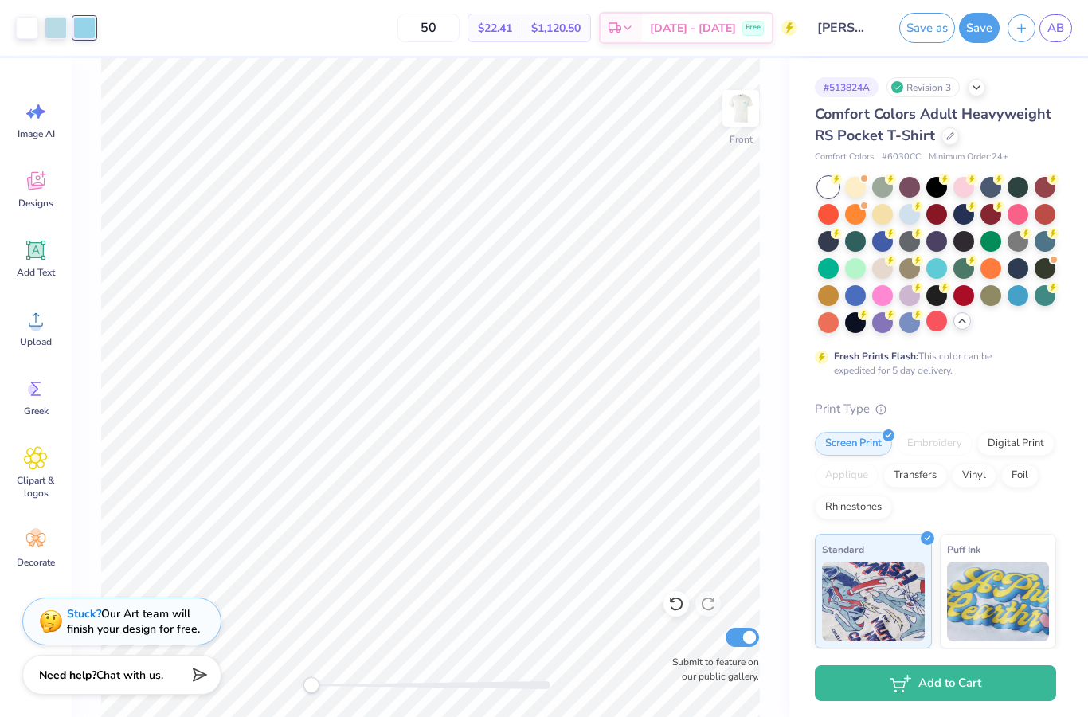
click at [296, 41] on div "50 $22.41 Per Item $1,120.50 Total Est. Delivery Oct 5 - 8 Free" at bounding box center [451, 28] width 694 height 56
click at [261, 9] on div "50 $22.41 Per Item $1,120.50 Total Est. Delivery Oct 5 - 8 Free" at bounding box center [451, 28] width 694 height 56
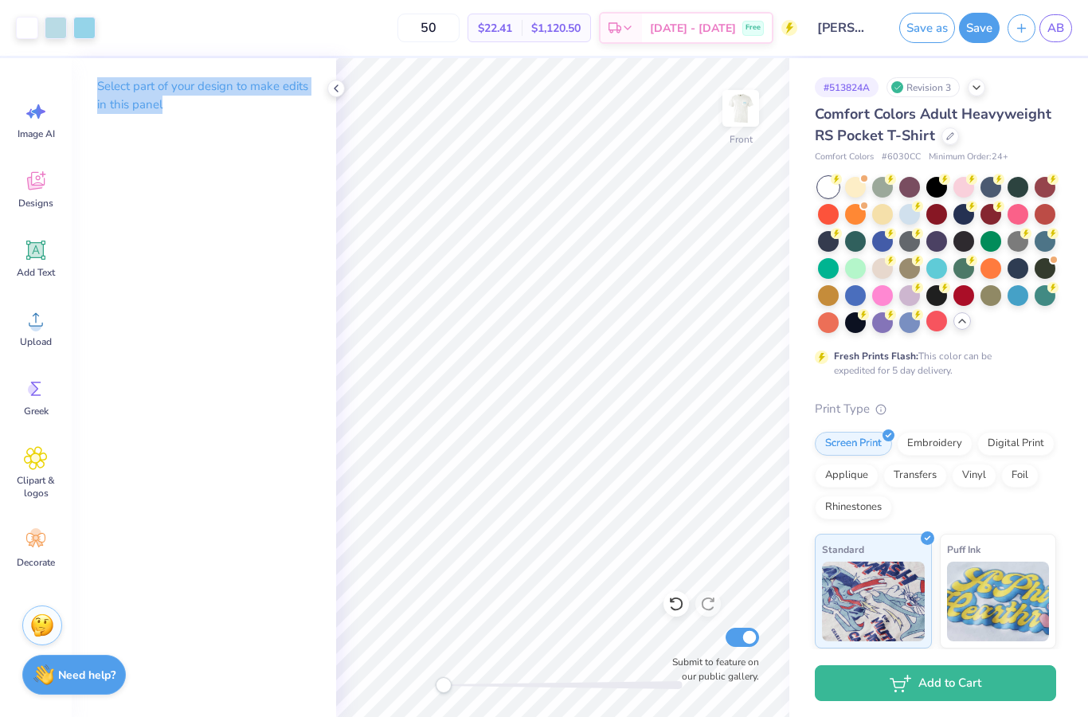
drag, startPoint x: 329, startPoint y: 25, endPoint x: 268, endPoint y: 25, distance: 61.4
click at [329, 25] on div "50 $22.41 Per Item $1,120.50 Total Est. Delivery Oct 5 - 8 Free" at bounding box center [451, 28] width 694 height 56
click at [213, 21] on div "50 $22.41 Per Item $1,120.50 Total Est. Delivery Oct 5 - 8 Free" at bounding box center [451, 28] width 694 height 56
click at [990, 414] on div "Print Type" at bounding box center [935, 409] width 241 height 18
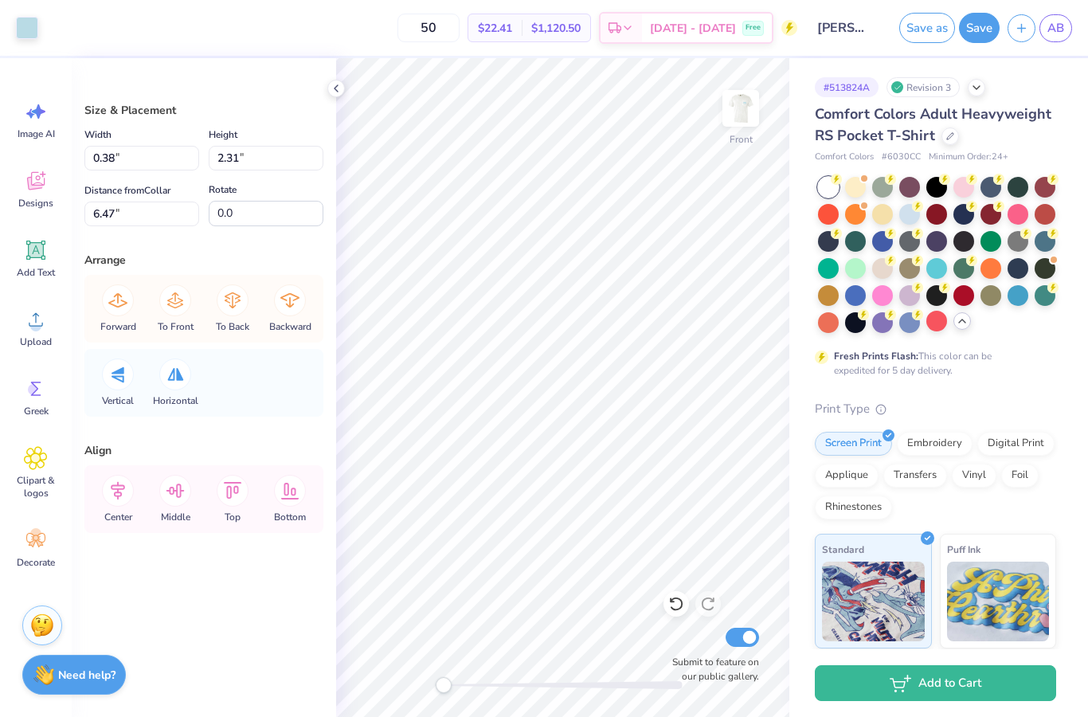
click at [332, 93] on icon at bounding box center [336, 88] width 13 height 13
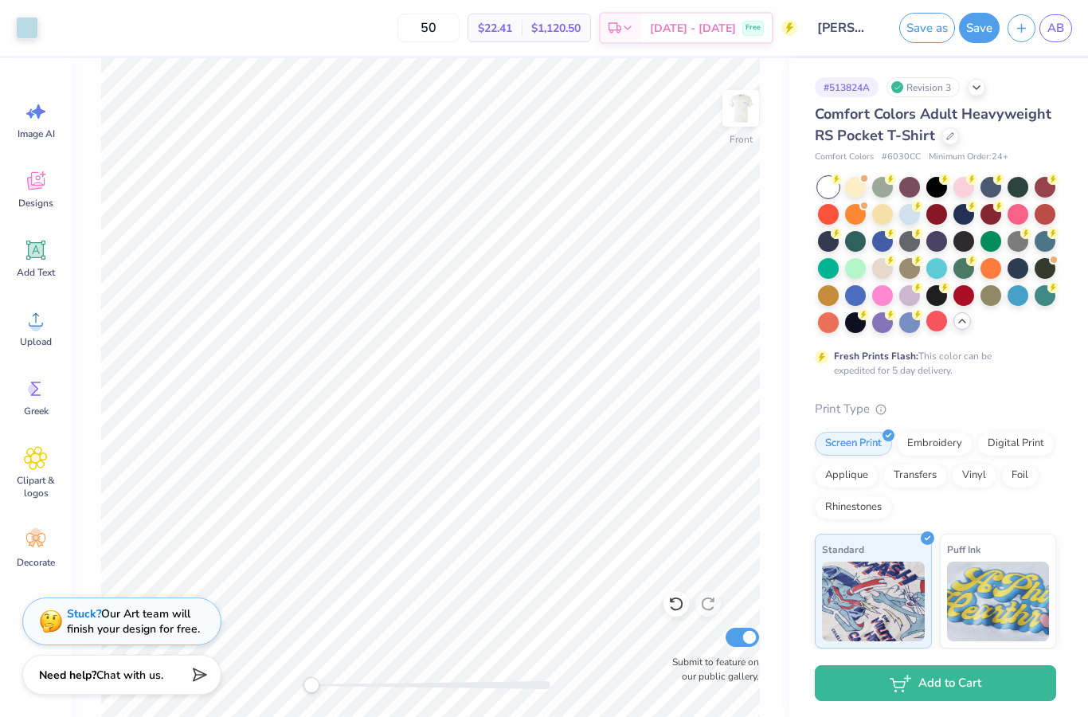
type input "0.31"
type input "0.75"
type input "6.60"
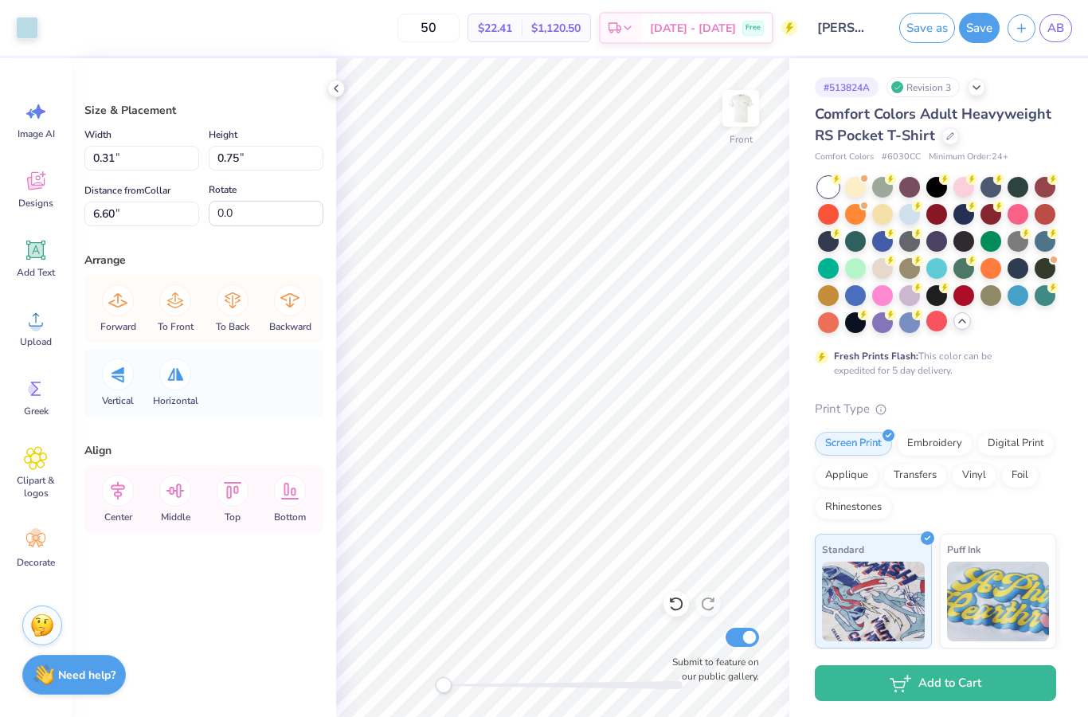
click at [335, 94] on icon at bounding box center [336, 88] width 13 height 13
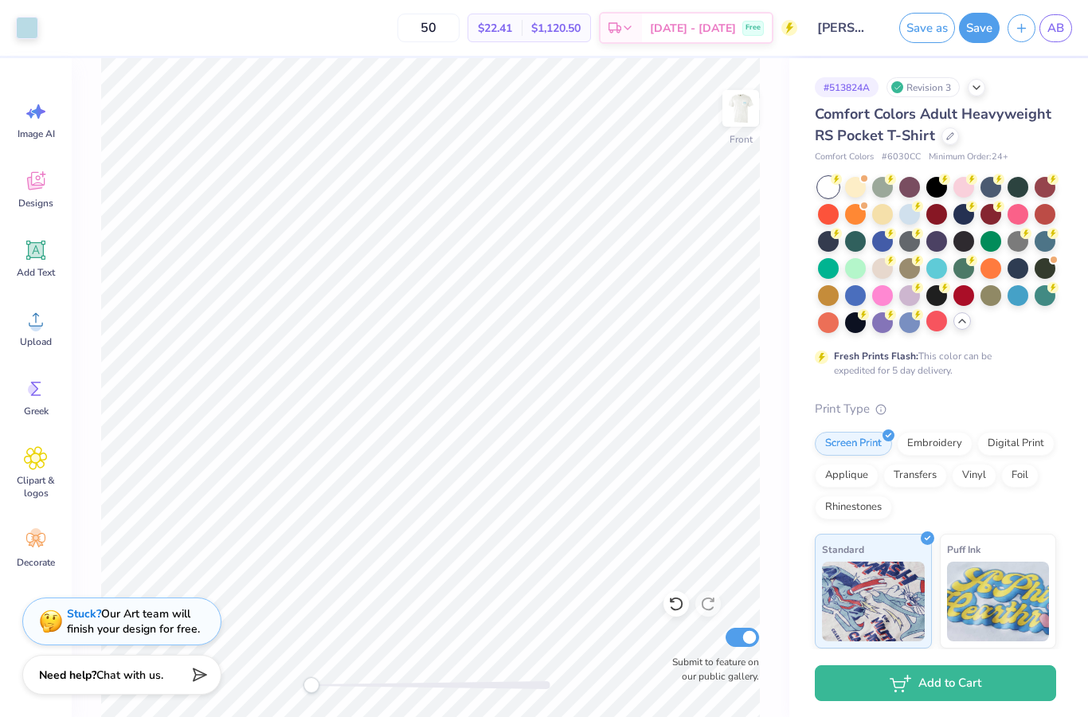
click at [313, 47] on div "50 $22.41 Per Item $1,120.50 Total Est. Delivery Oct 5 - 8 Free" at bounding box center [421, 28] width 751 height 56
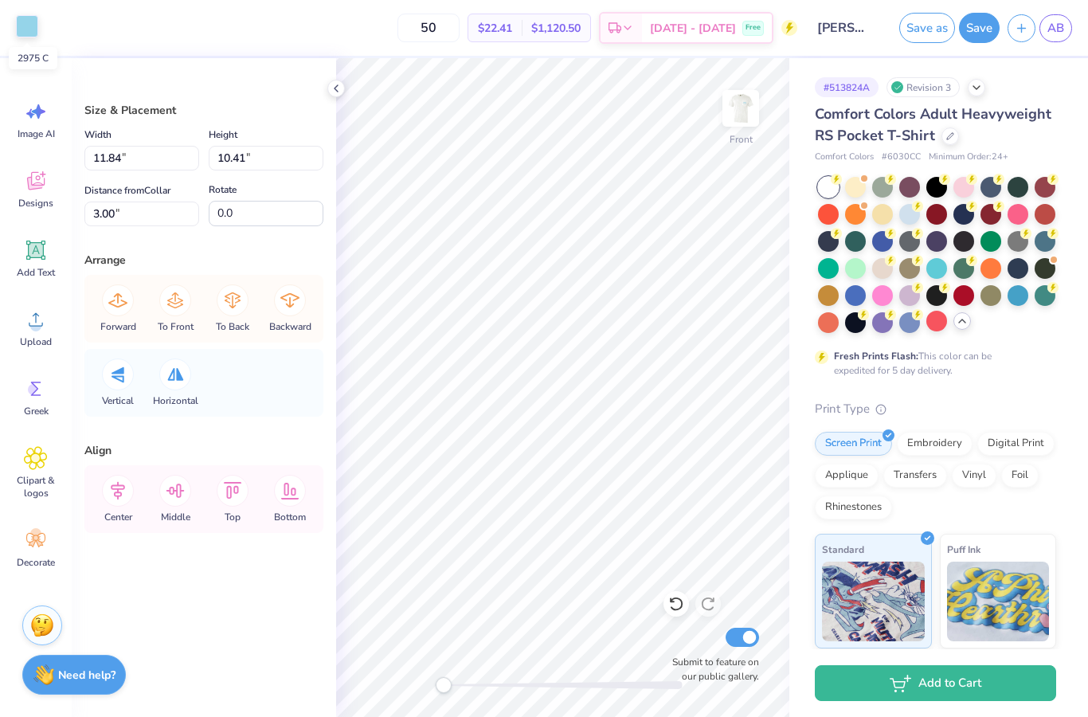
click at [26, 26] on div at bounding box center [27, 26] width 22 height 22
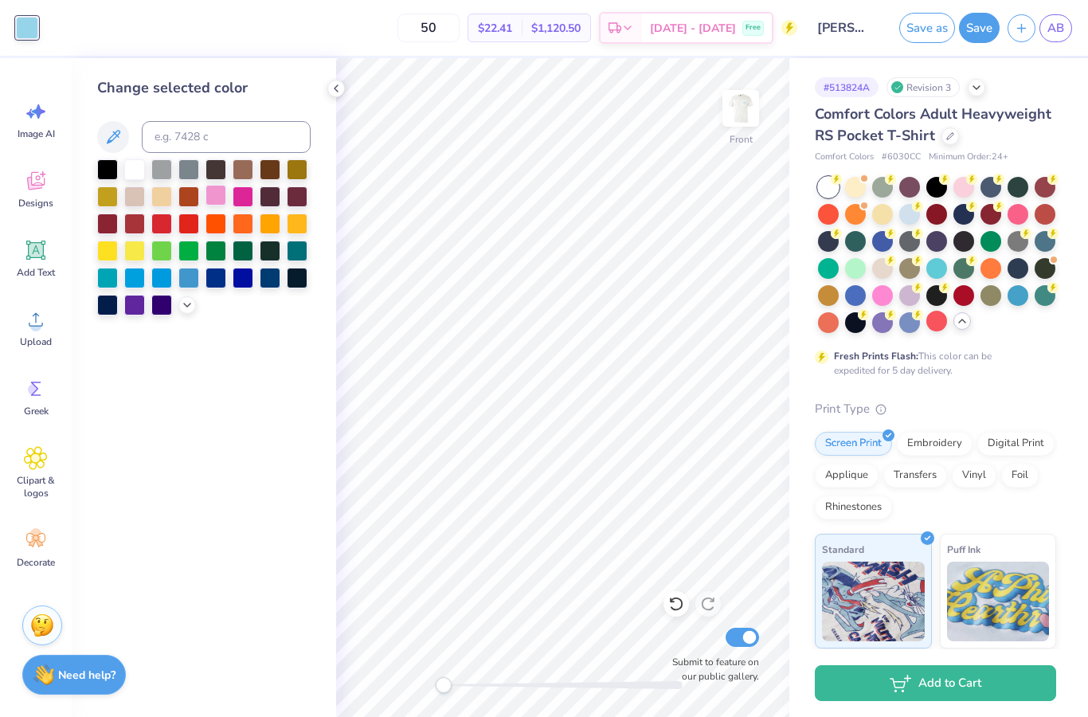
click at [214, 203] on div at bounding box center [216, 195] width 21 height 21
click at [680, 603] on icon at bounding box center [676, 604] width 16 height 16
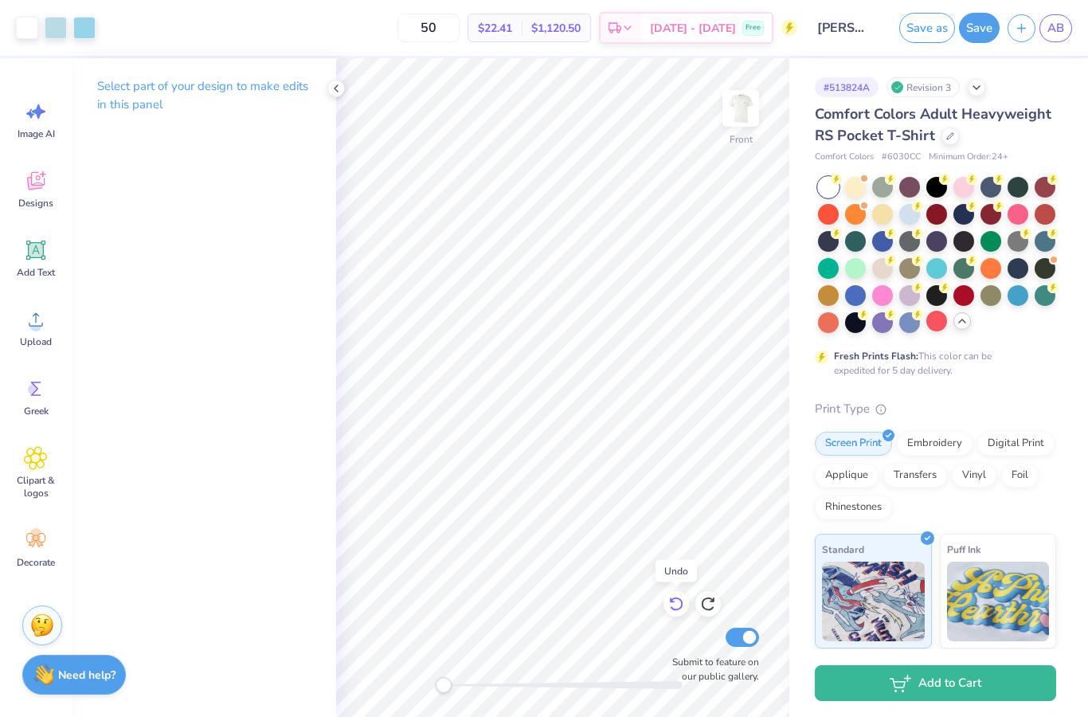
click at [676, 605] on icon at bounding box center [676, 604] width 16 height 16
click at [80, 31] on div at bounding box center [84, 26] width 22 height 22
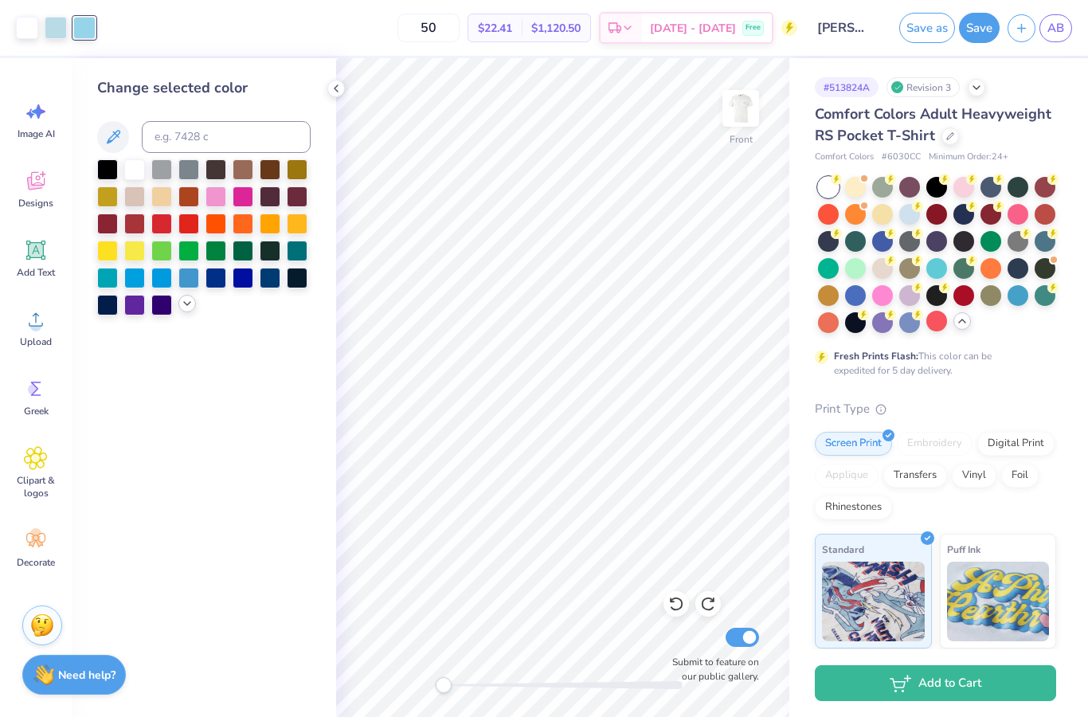
click at [192, 303] on icon at bounding box center [187, 303] width 13 height 13
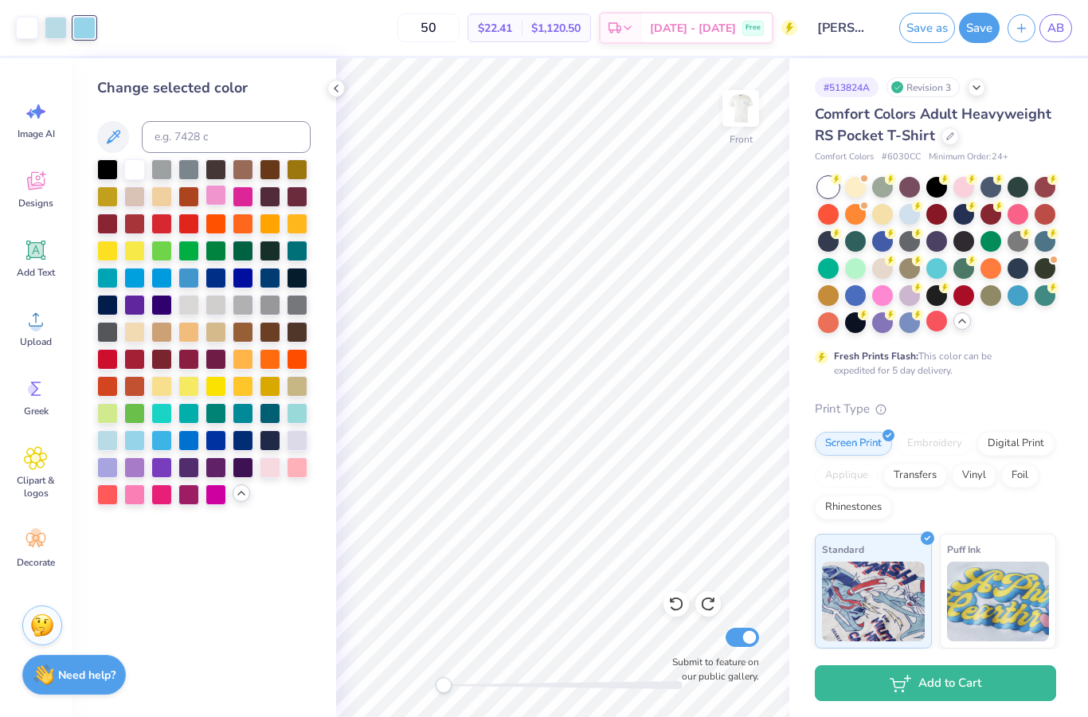
click at [218, 196] on div at bounding box center [216, 195] width 21 height 21
click at [58, 32] on div at bounding box center [56, 26] width 22 height 22
click at [164, 498] on div at bounding box center [161, 493] width 21 height 21
click at [676, 603] on icon at bounding box center [676, 604] width 16 height 16
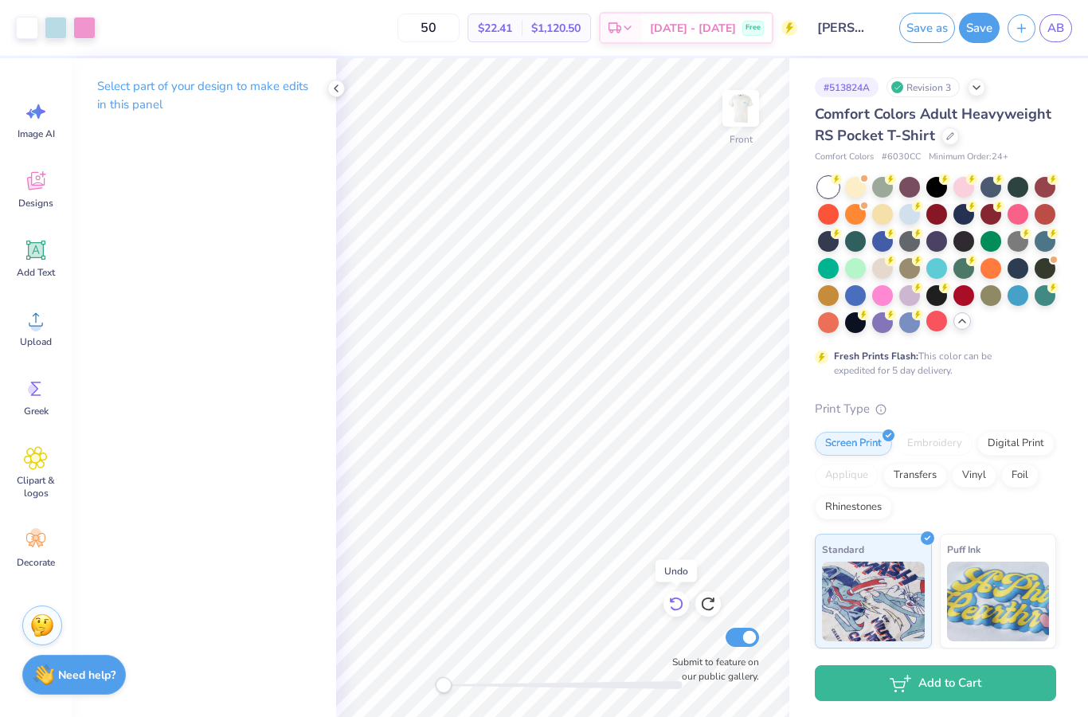
click at [676, 602] on icon at bounding box center [676, 604] width 16 height 16
click at [88, 29] on div at bounding box center [84, 26] width 22 height 22
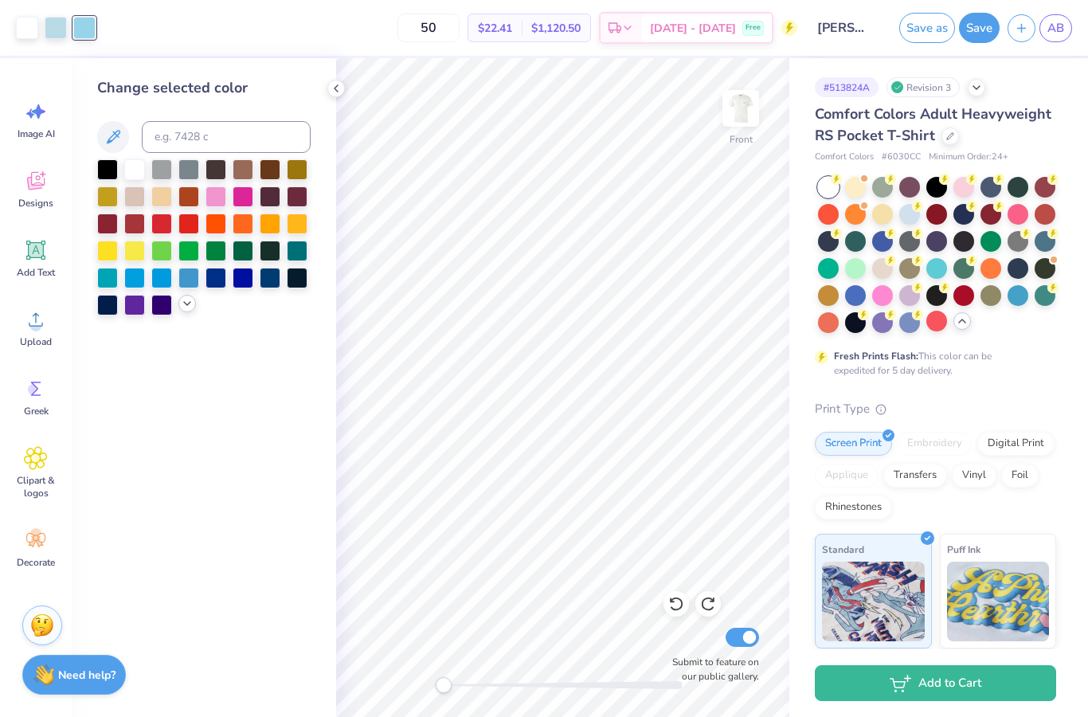
click at [190, 305] on polyline at bounding box center [187, 303] width 6 height 3
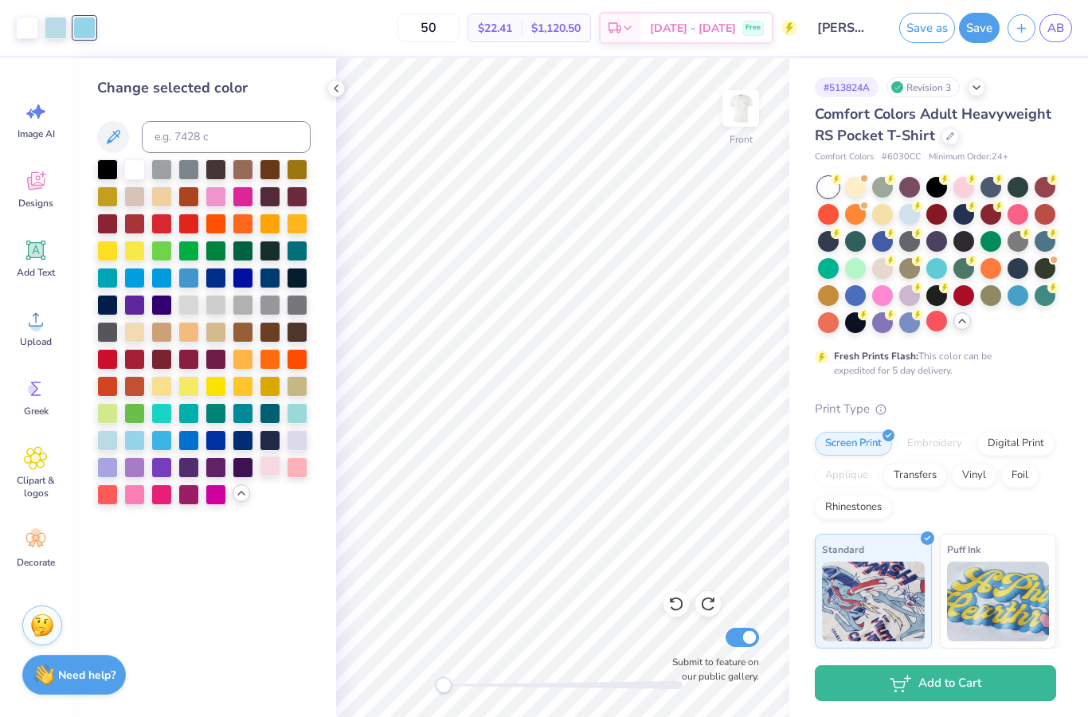
click at [274, 463] on div at bounding box center [270, 466] width 21 height 21
click at [53, 28] on div at bounding box center [56, 26] width 22 height 22
click at [135, 495] on div at bounding box center [134, 493] width 21 height 21
click at [679, 606] on icon at bounding box center [676, 604] width 16 height 16
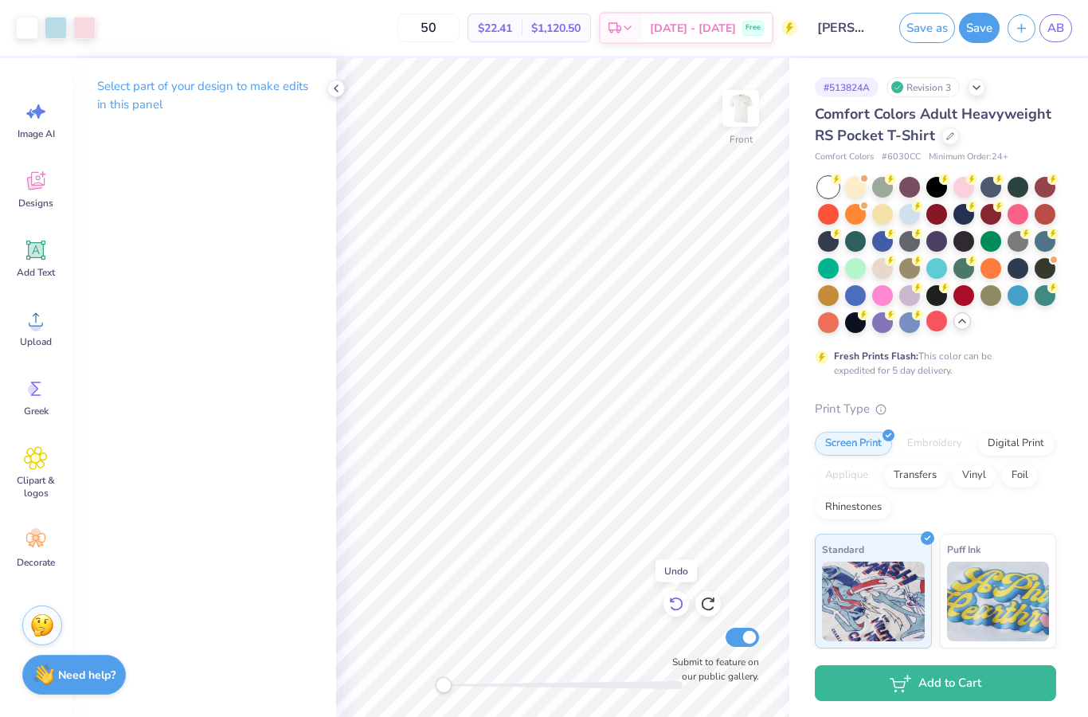
click at [678, 603] on icon at bounding box center [676, 604] width 16 height 16
click at [985, 28] on button "Save" at bounding box center [979, 25] width 41 height 30
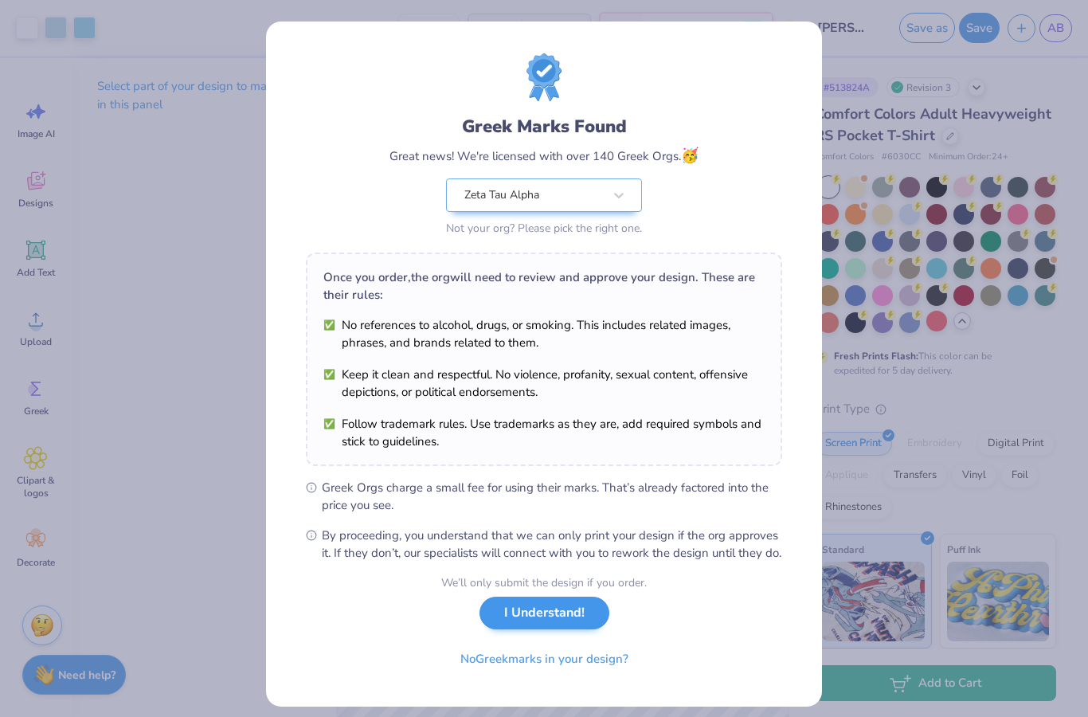
click at [563, 629] on button "I Understand!" at bounding box center [545, 613] width 130 height 33
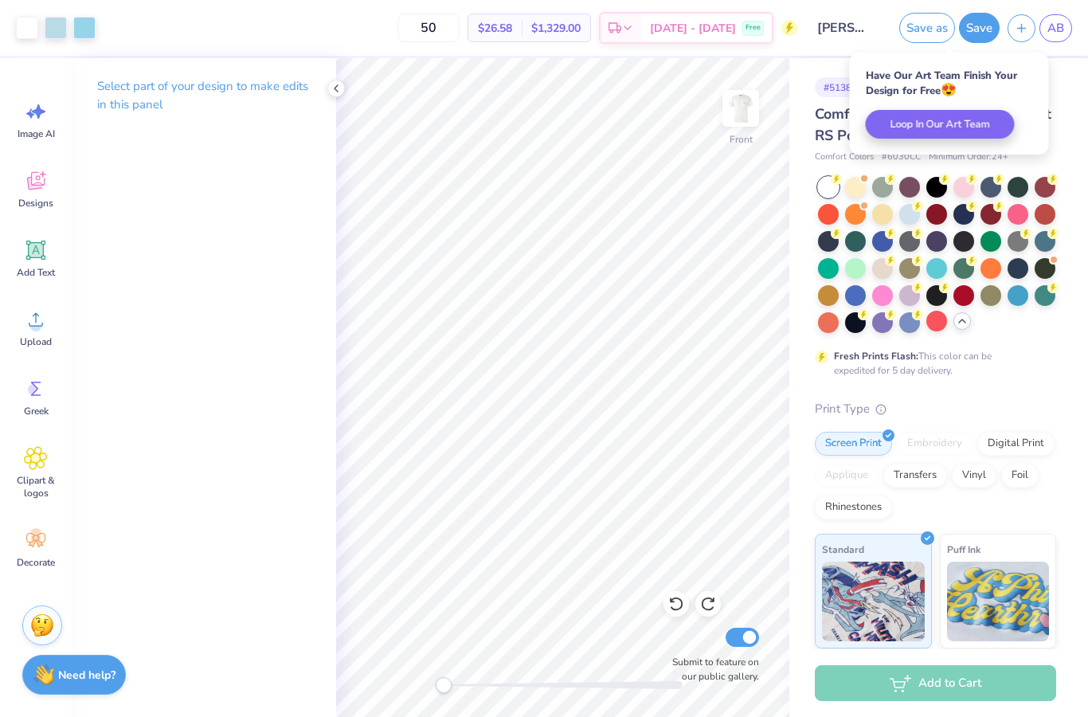
click at [821, 64] on div "# 513824A Revision 3 Comfort Colors Adult Heavyweight RS Pocket T-Shirt Comfort…" at bounding box center [939, 476] width 299 height 836
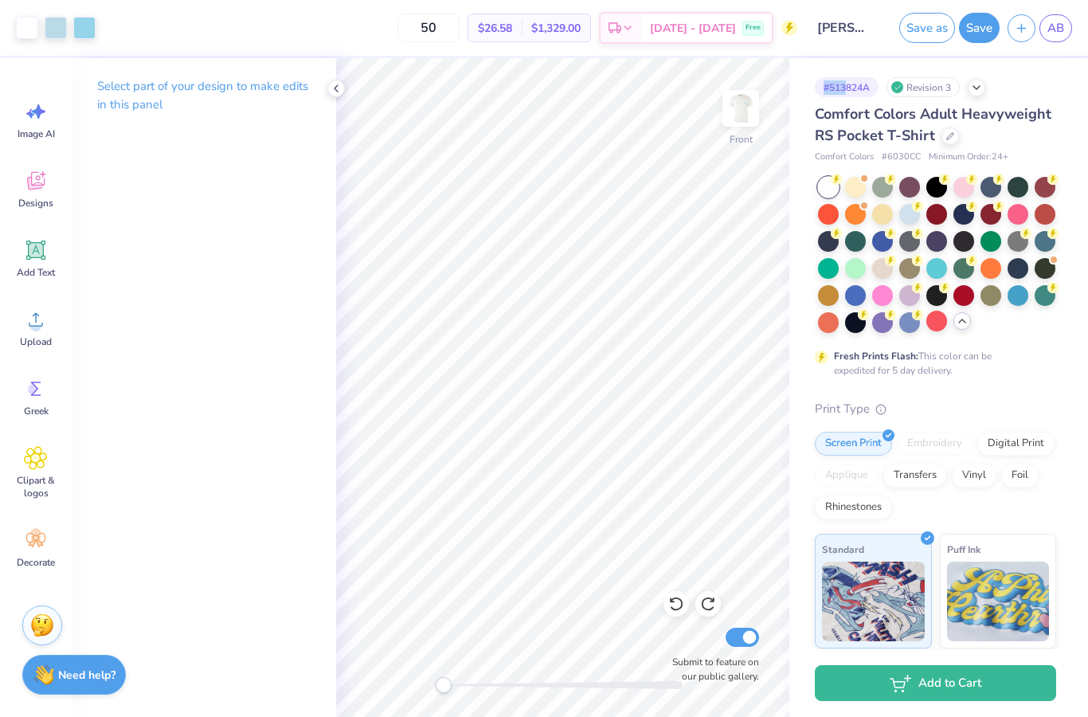
drag, startPoint x: 849, startPoint y: 85, endPoint x: 821, endPoint y: 88, distance: 28.0
click at [821, 88] on div "# 513824A" at bounding box center [847, 87] width 64 height 20
click at [872, 86] on div "# 513824A" at bounding box center [847, 87] width 64 height 20
drag, startPoint x: 825, startPoint y: 88, endPoint x: 882, endPoint y: 88, distance: 57.4
click at [882, 88] on div "# 513824A Revision 3" at bounding box center [935, 87] width 241 height 20
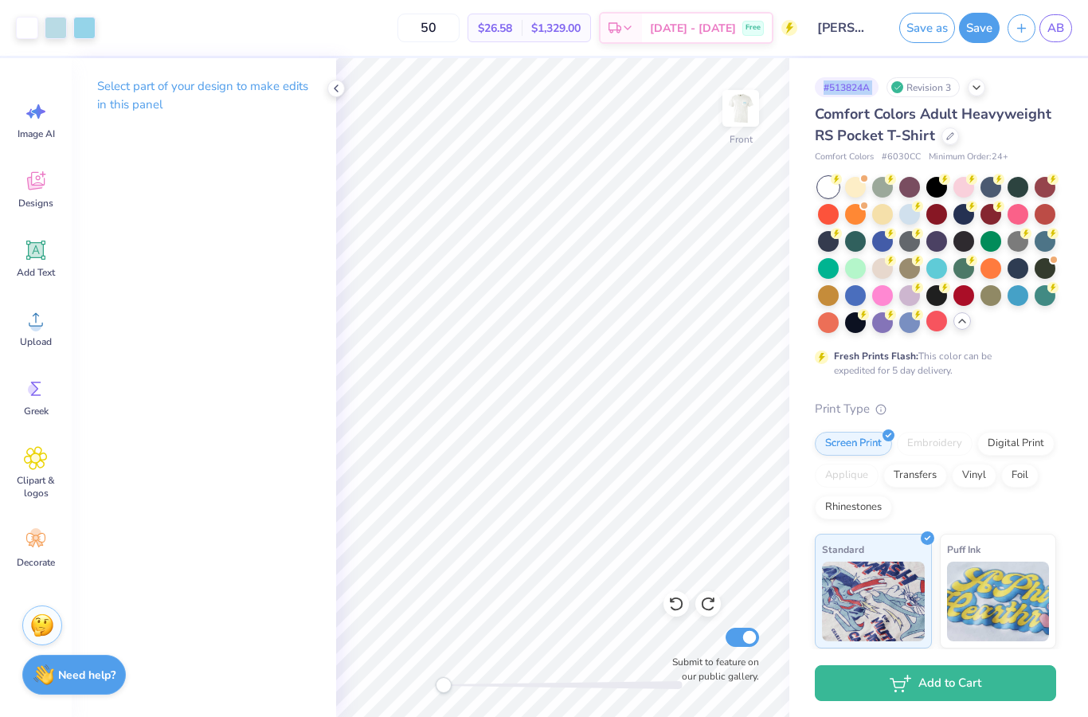
copy div "# 513824A"
click at [1061, 26] on span "AB" at bounding box center [1056, 28] width 17 height 18
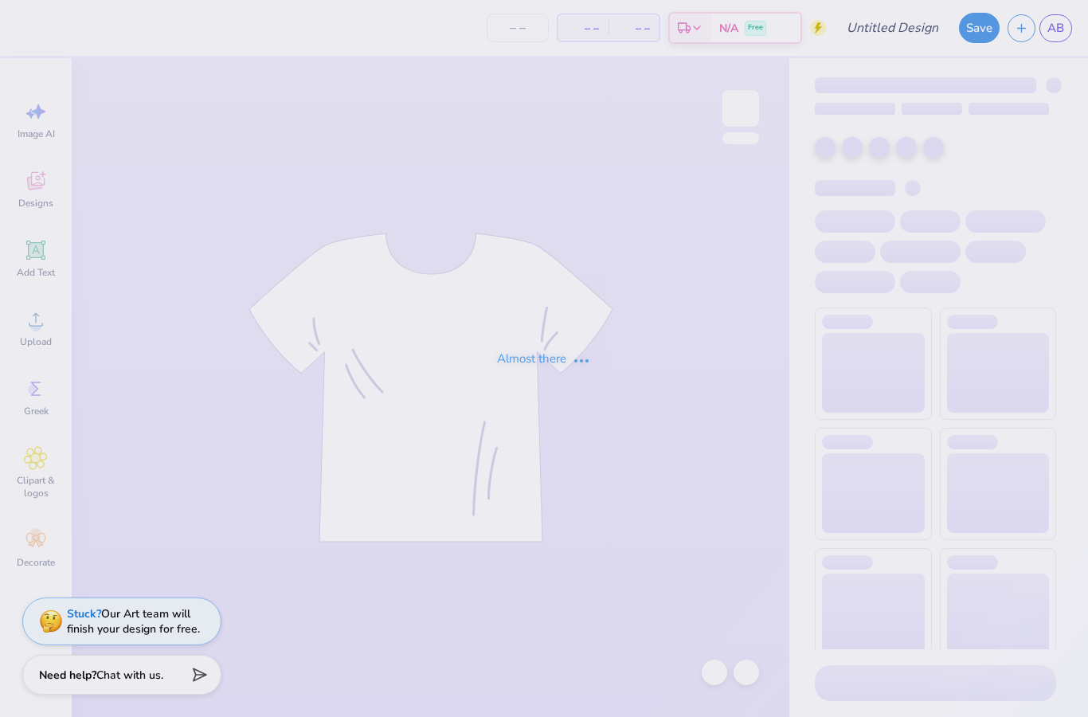
type input "[PERSON_NAME] : [PERSON_NAME][GEOGRAPHIC_DATA]"
type input "50"
